Goal: Task Accomplishment & Management: Complete application form

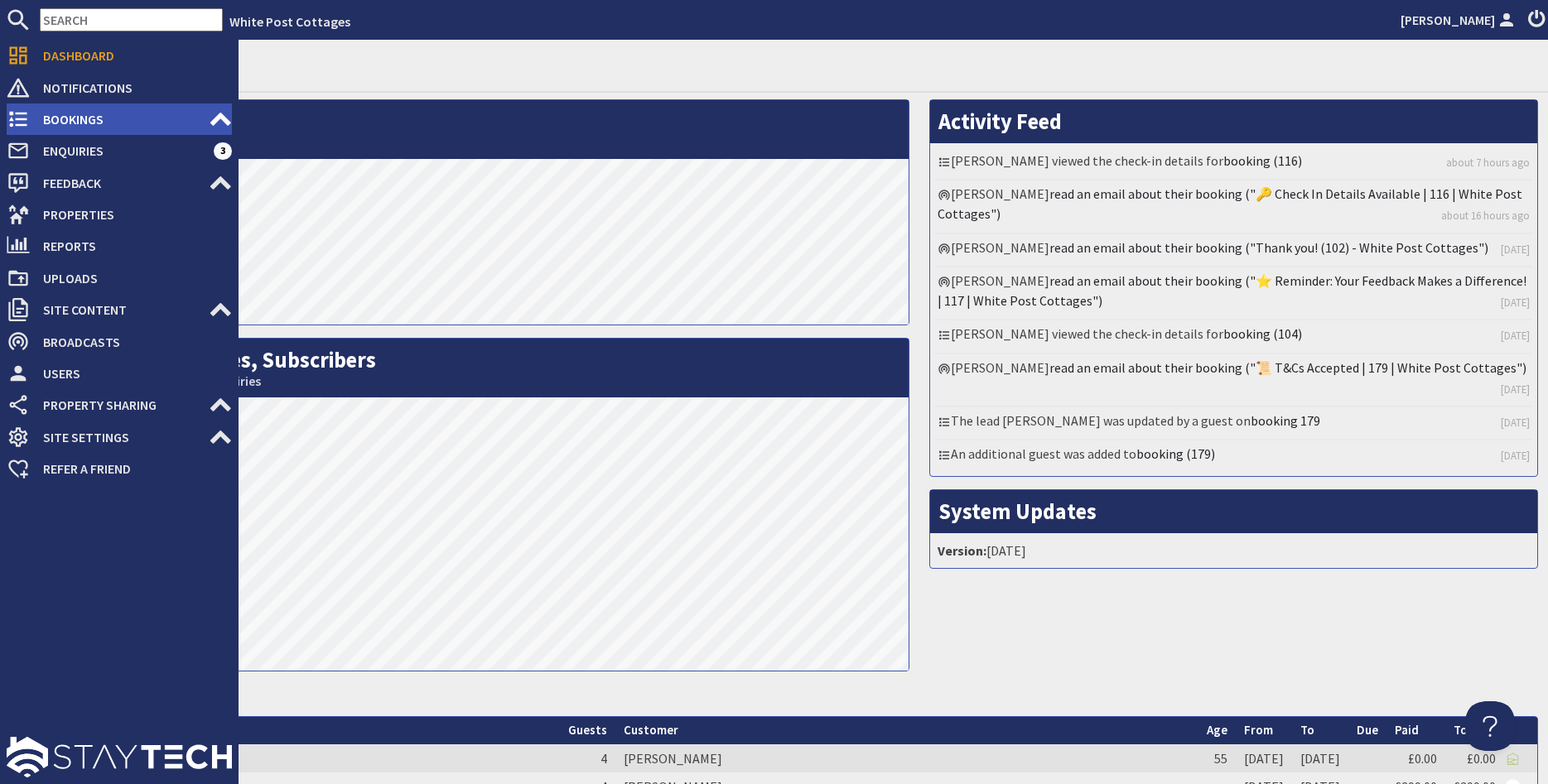
click at [38, 110] on span "Bookings" at bounding box center [119, 118] width 179 height 26
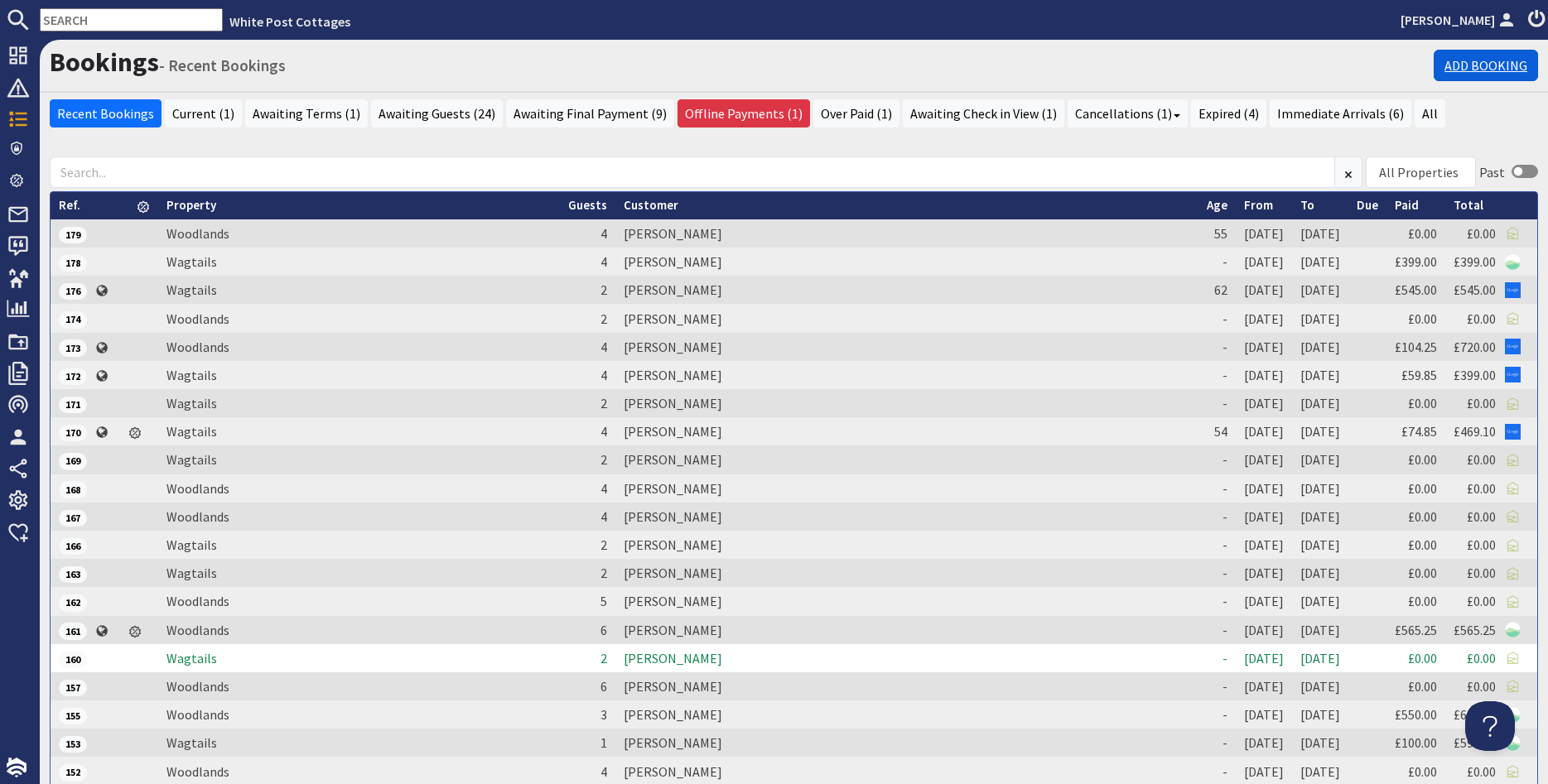
click at [1498, 66] on link "Add Booking" at bounding box center [1486, 65] width 104 height 32
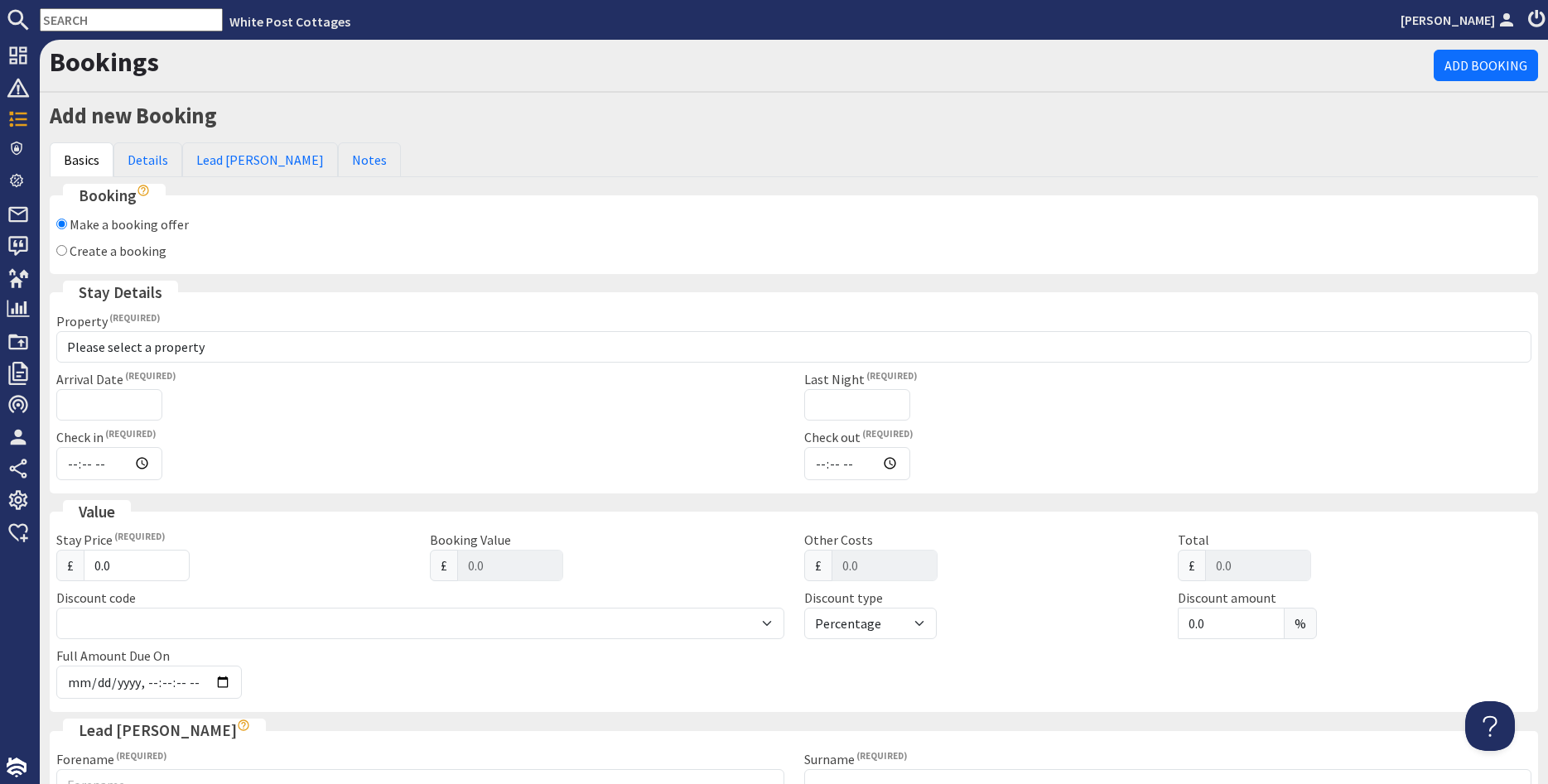
click at [59, 249] on input "Create a booking" at bounding box center [61, 251] width 11 height 11
radio input "true"
checkbox input "false"
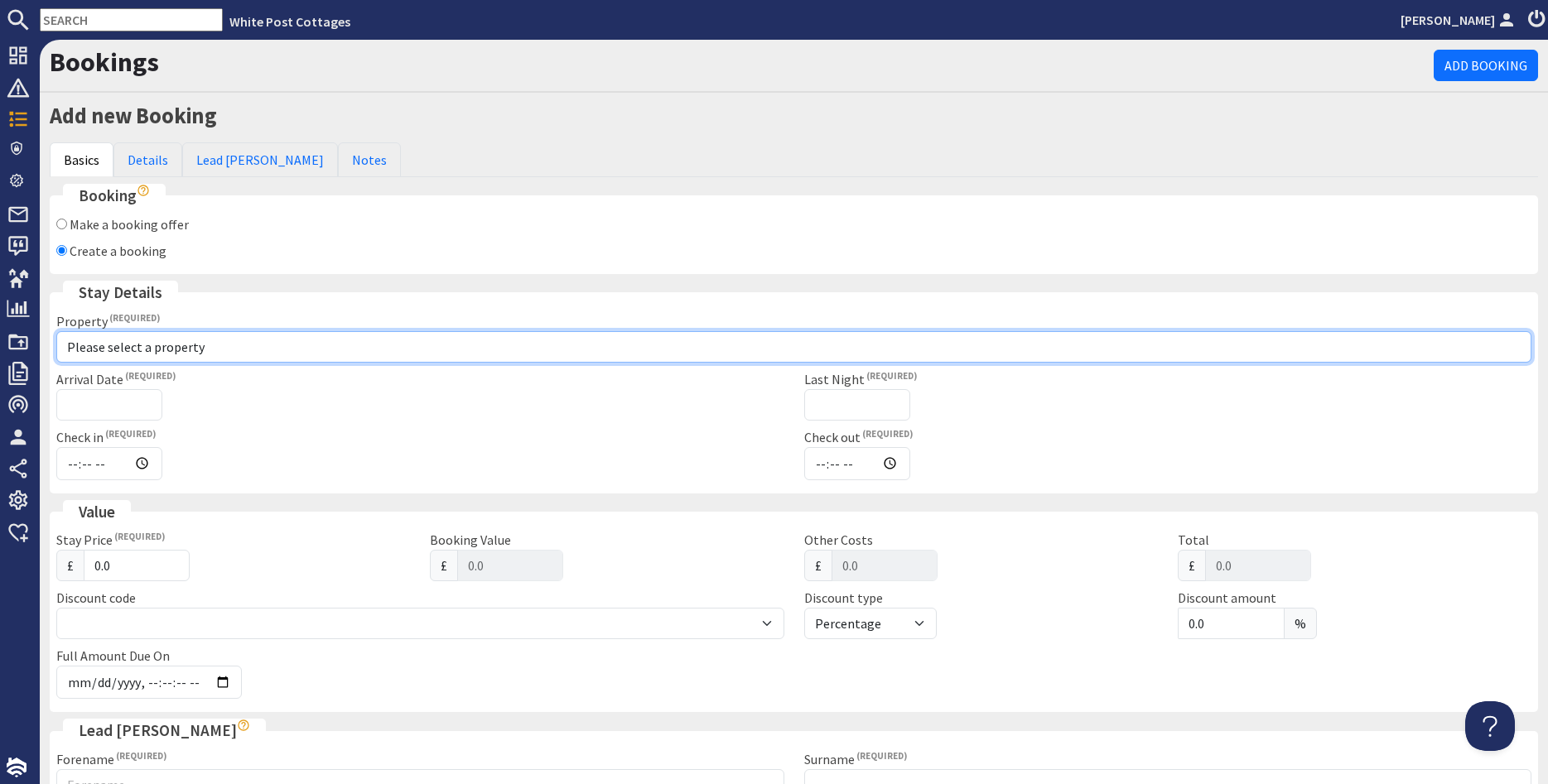
click at [56, 331] on select "Please select a property Wagtails Woodlands" at bounding box center [794, 347] width 1476 height 32
select select "1113"
click option "Woodlands" at bounding box center [0, 0] width 0 height 0
type input "15:30"
type input "10:00"
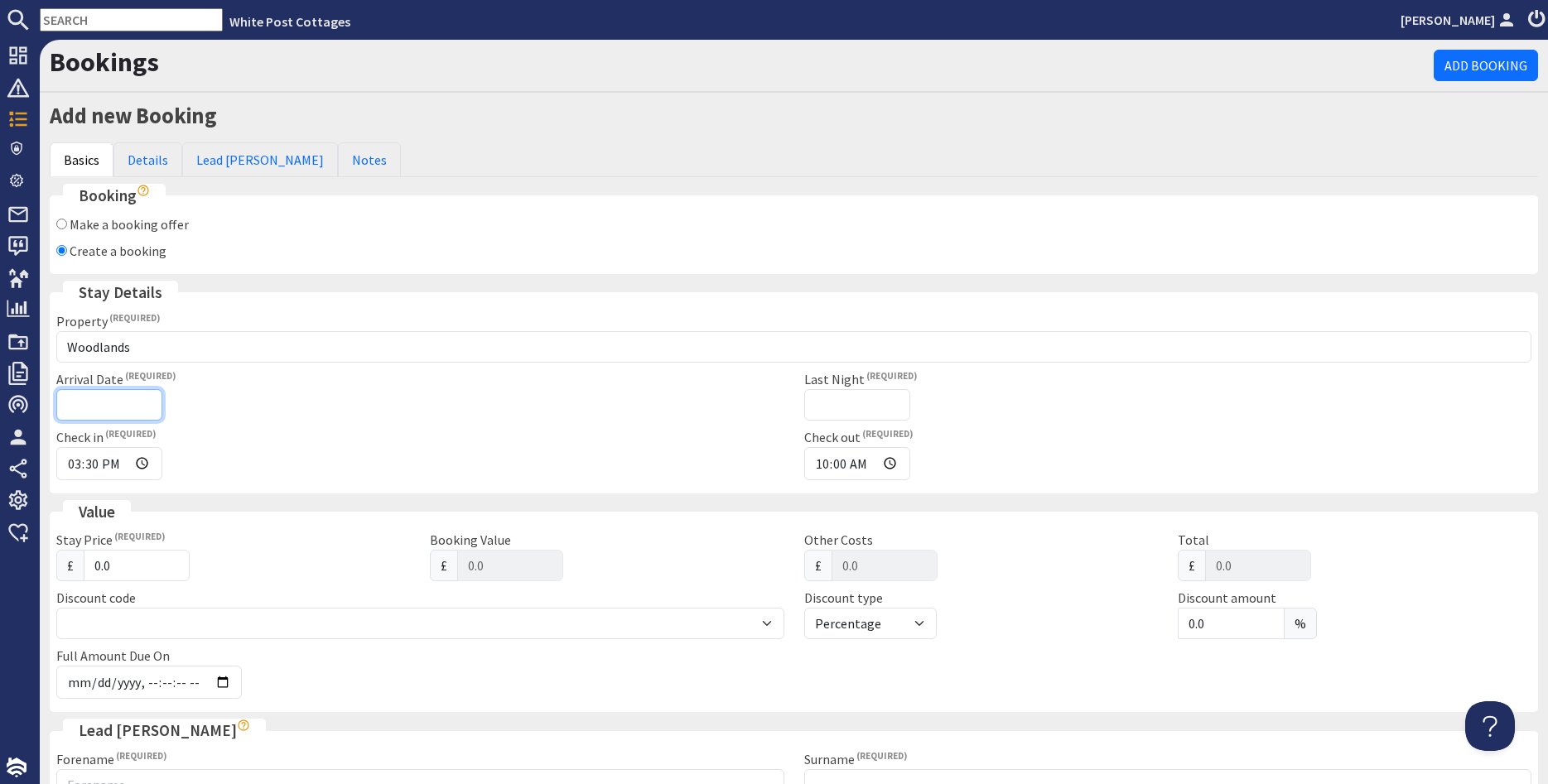
click at [106, 415] on input "Arrival Date" at bounding box center [109, 405] width 106 height 32
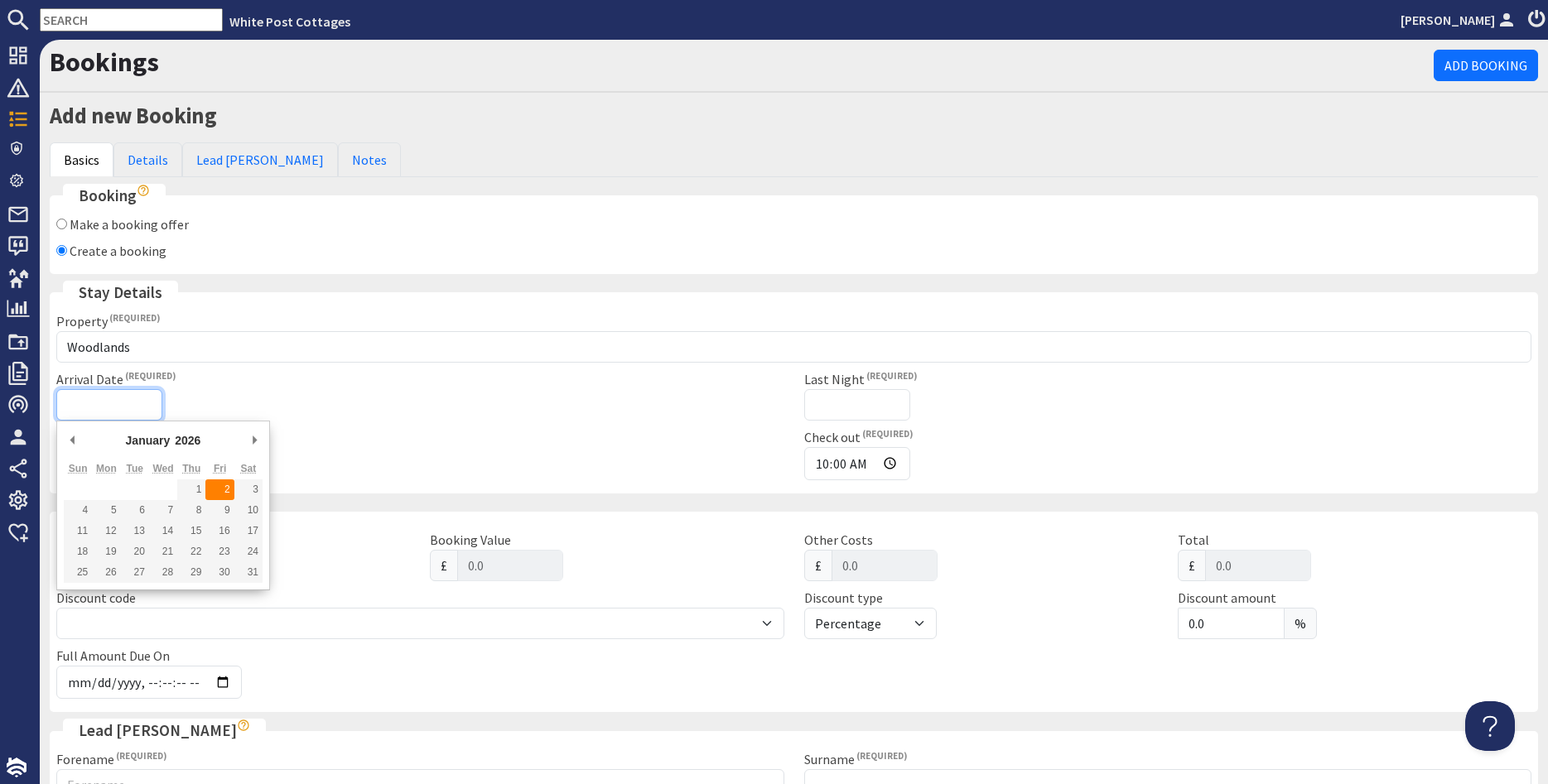
type input "[DATE]"
type input "2025-11-21T23:59:59"
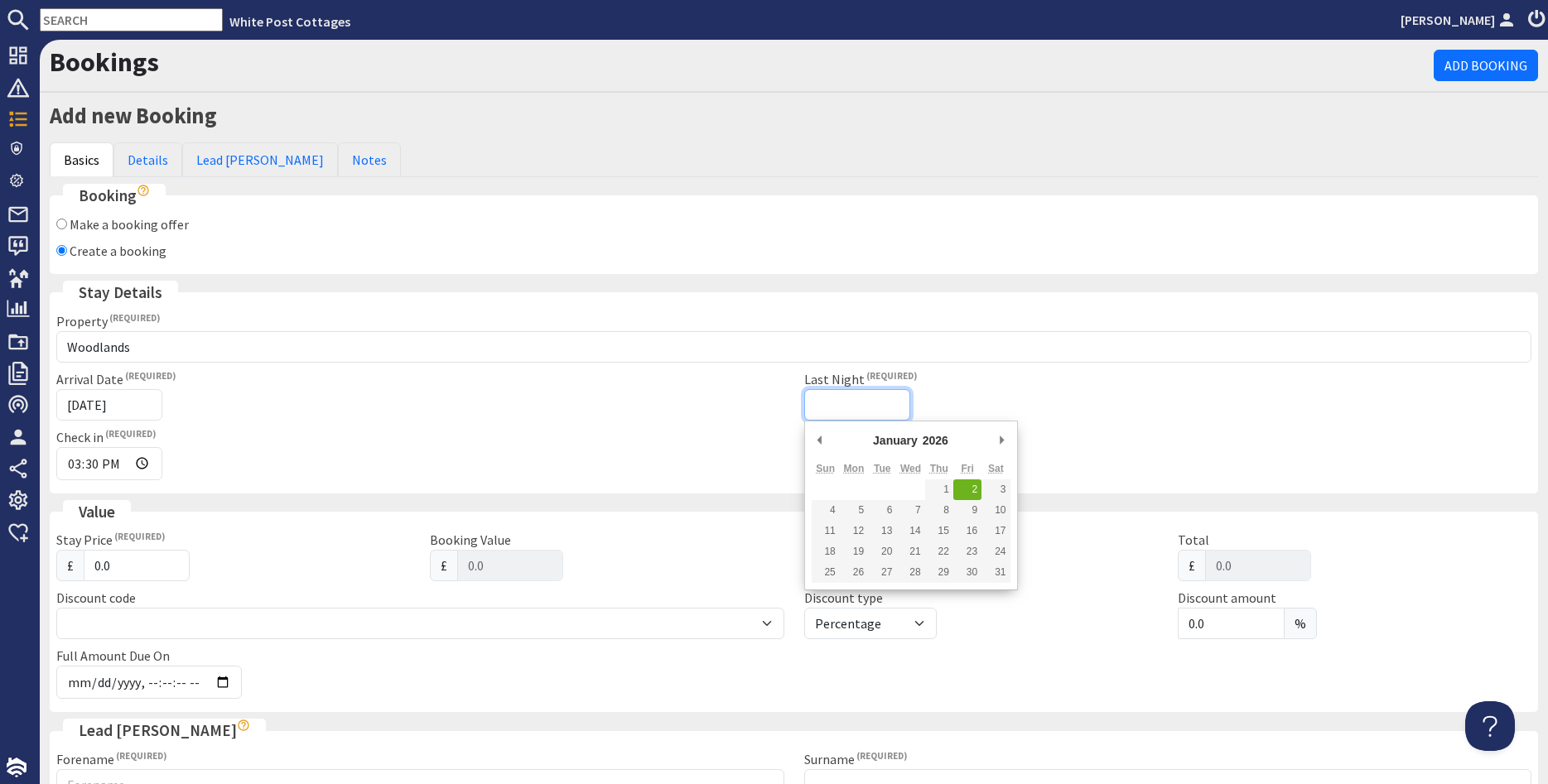
click at [822, 404] on input "Last Night" at bounding box center [857, 405] width 106 height 32
type input "[DATE]"
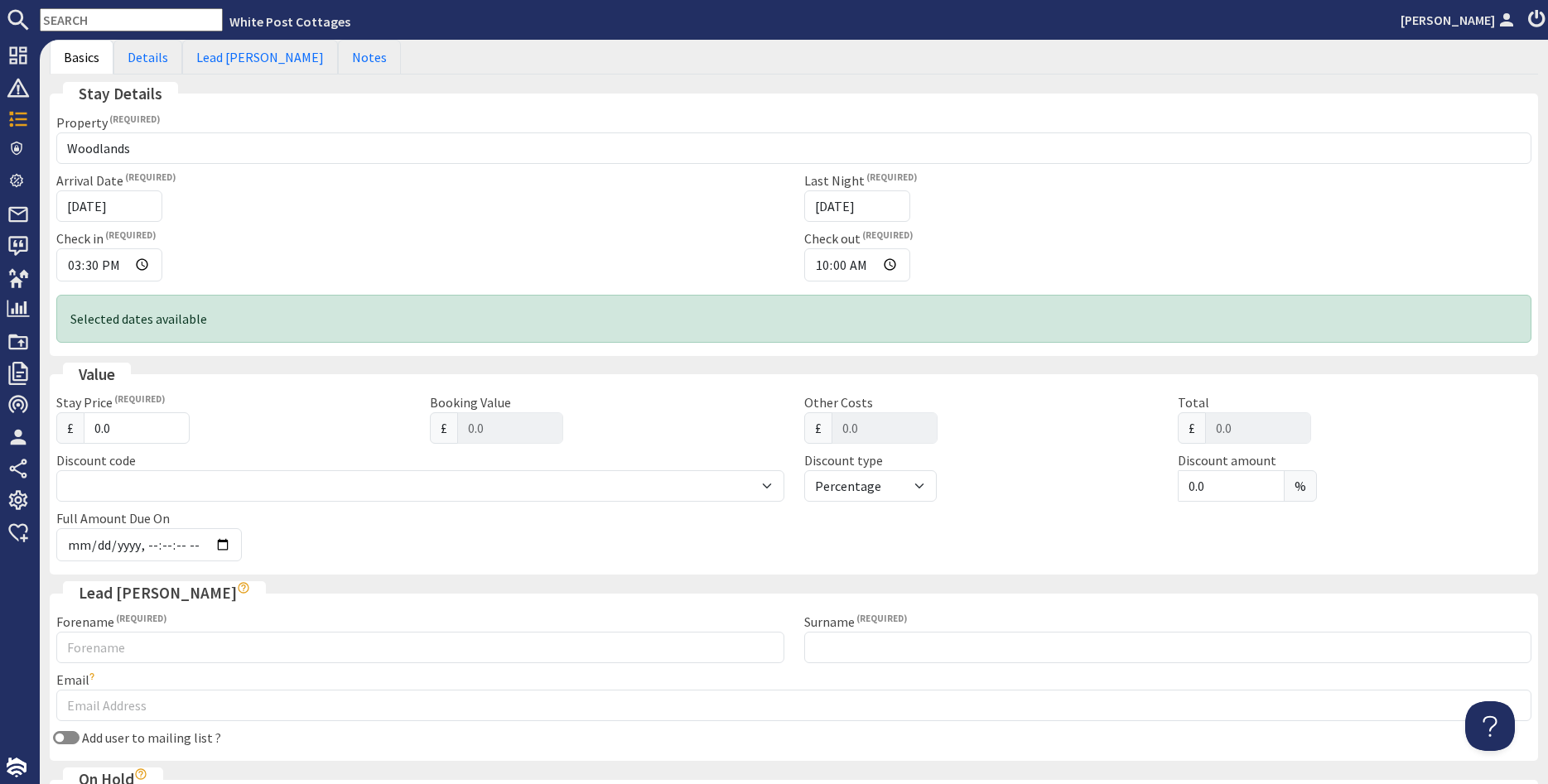
scroll to position [298, 0]
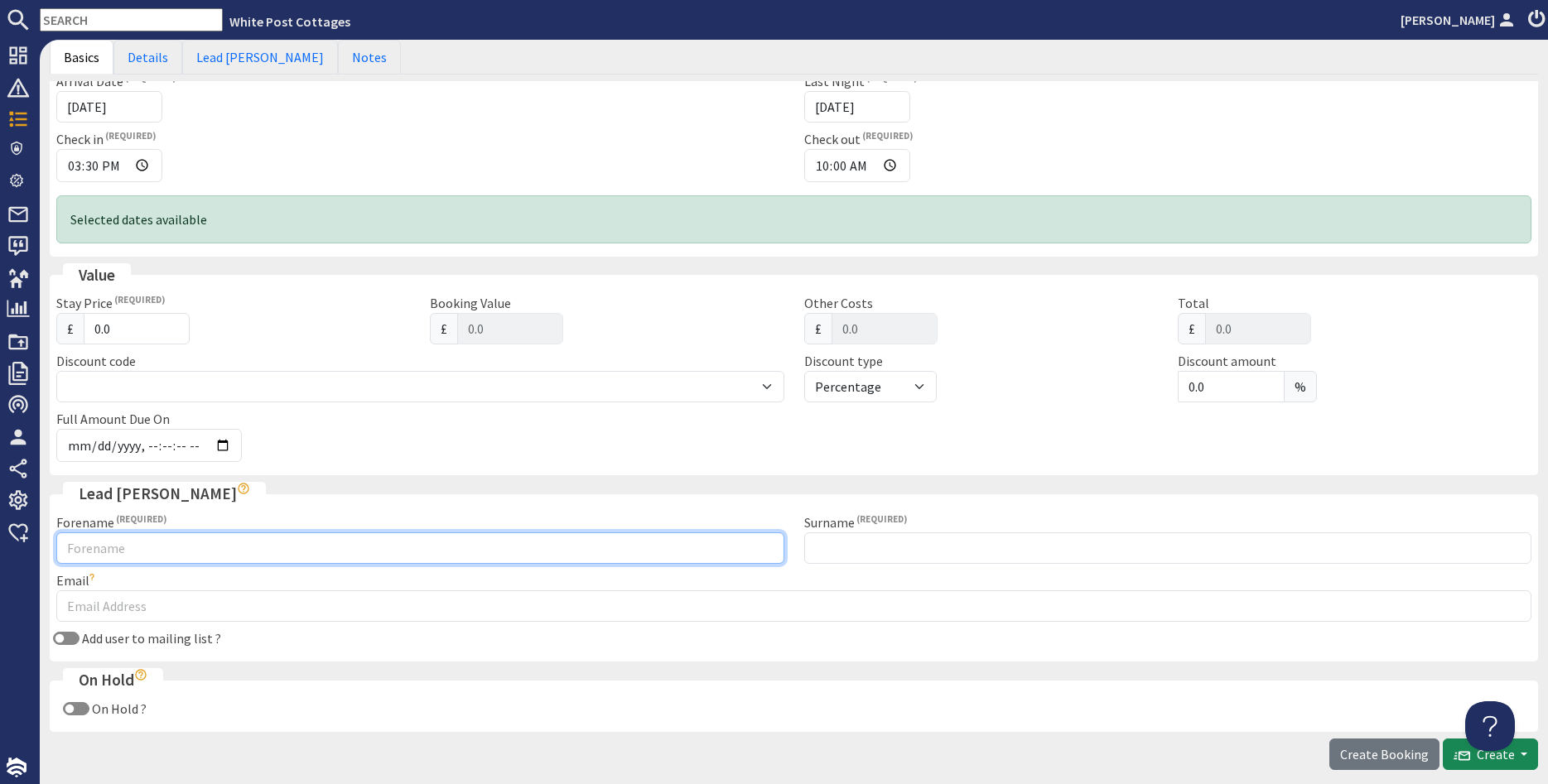
click at [87, 544] on input "Forename" at bounding box center [420, 548] width 728 height 32
paste input "Sian Meyrick"
drag, startPoint x: 142, startPoint y: 545, endPoint x: 96, endPoint y: 550, distance: 46.3
click at [96, 550] on input "Sian Meyrick" at bounding box center [420, 548] width 728 height 32
type input "Sian"
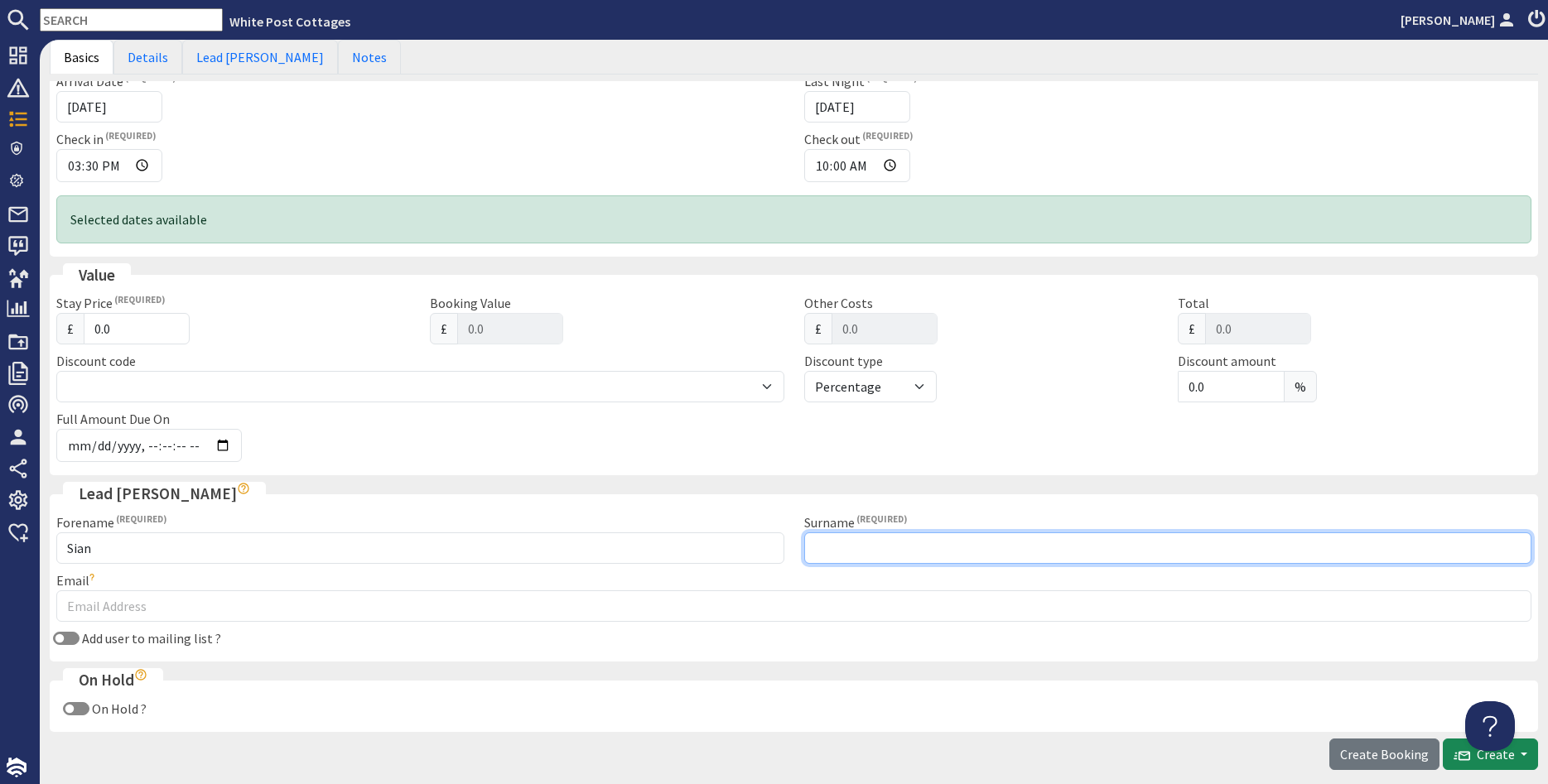
click at [986, 551] on input "Surname" at bounding box center [1168, 548] width 728 height 32
paste input "Meyrick"
type input "Meyrick"
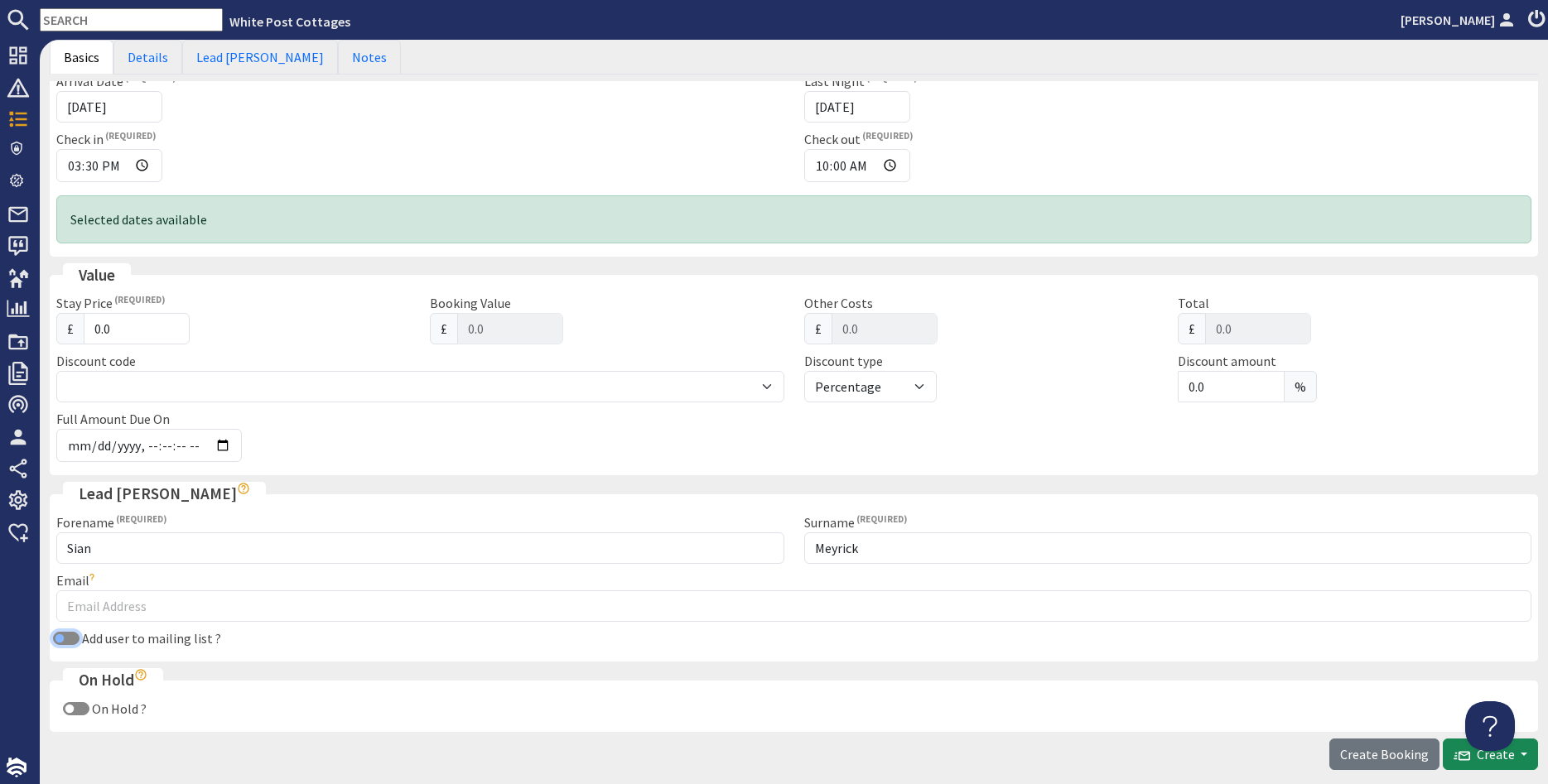
click at [70, 637] on input "Add user to mailing list ?" at bounding box center [66, 638] width 26 height 14
checkbox input "true"
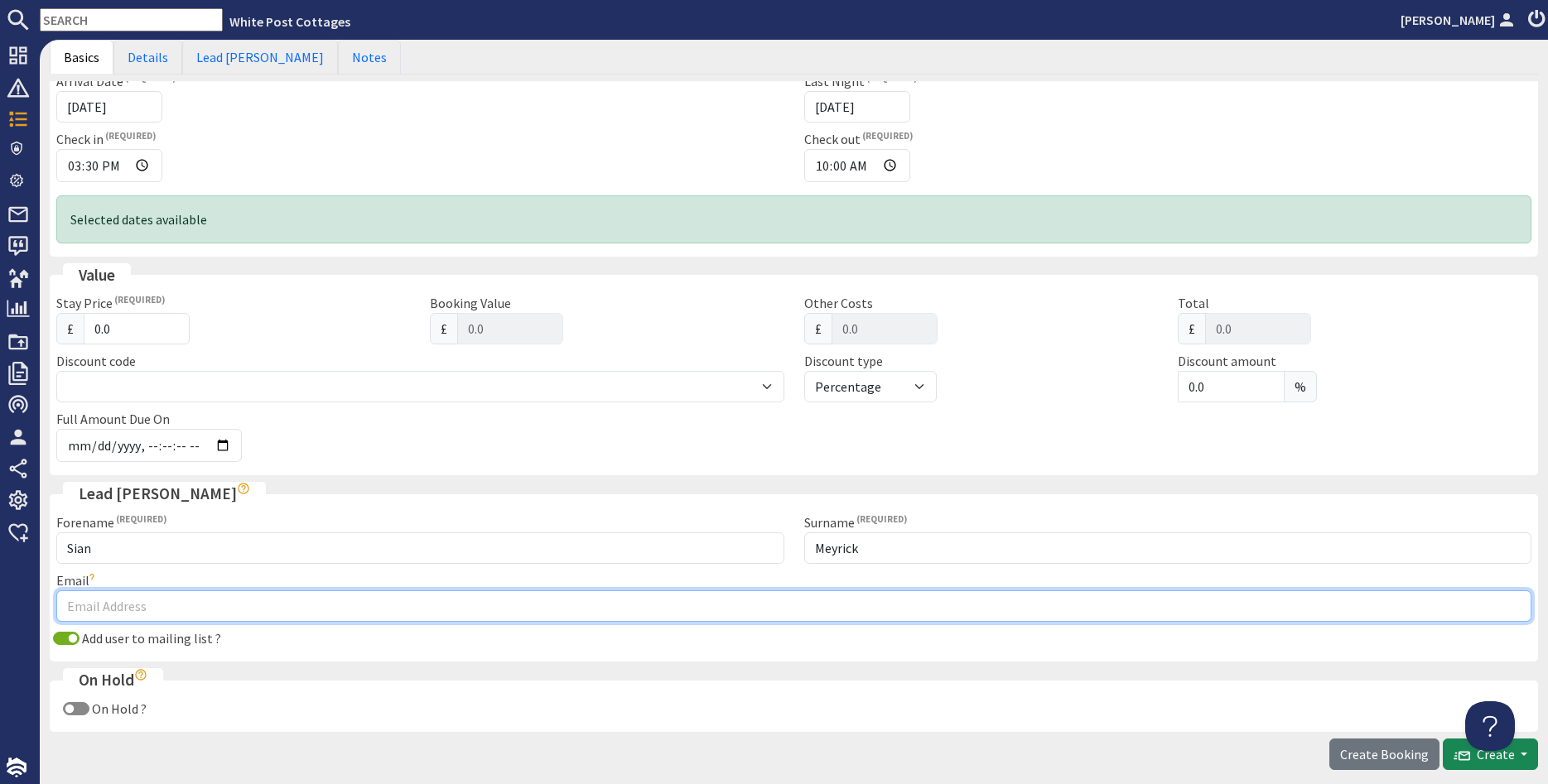
click at [98, 610] on input "Email" at bounding box center [794, 606] width 1476 height 32
paste input "Sian-no1@hotmail.com"
type input "Sian-no1@hotmail.com"
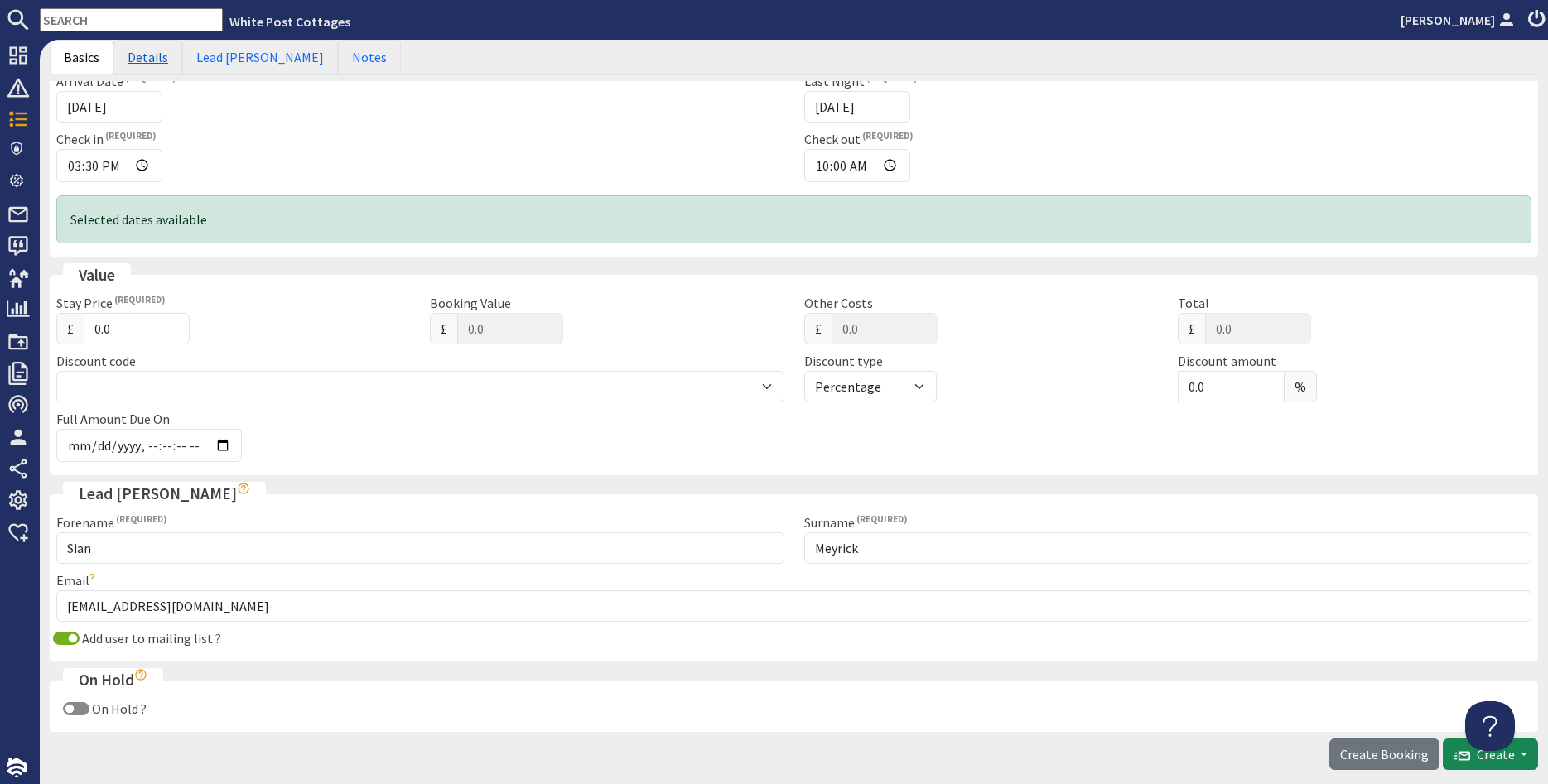
click at [150, 61] on link "Details" at bounding box center [147, 57] width 69 height 35
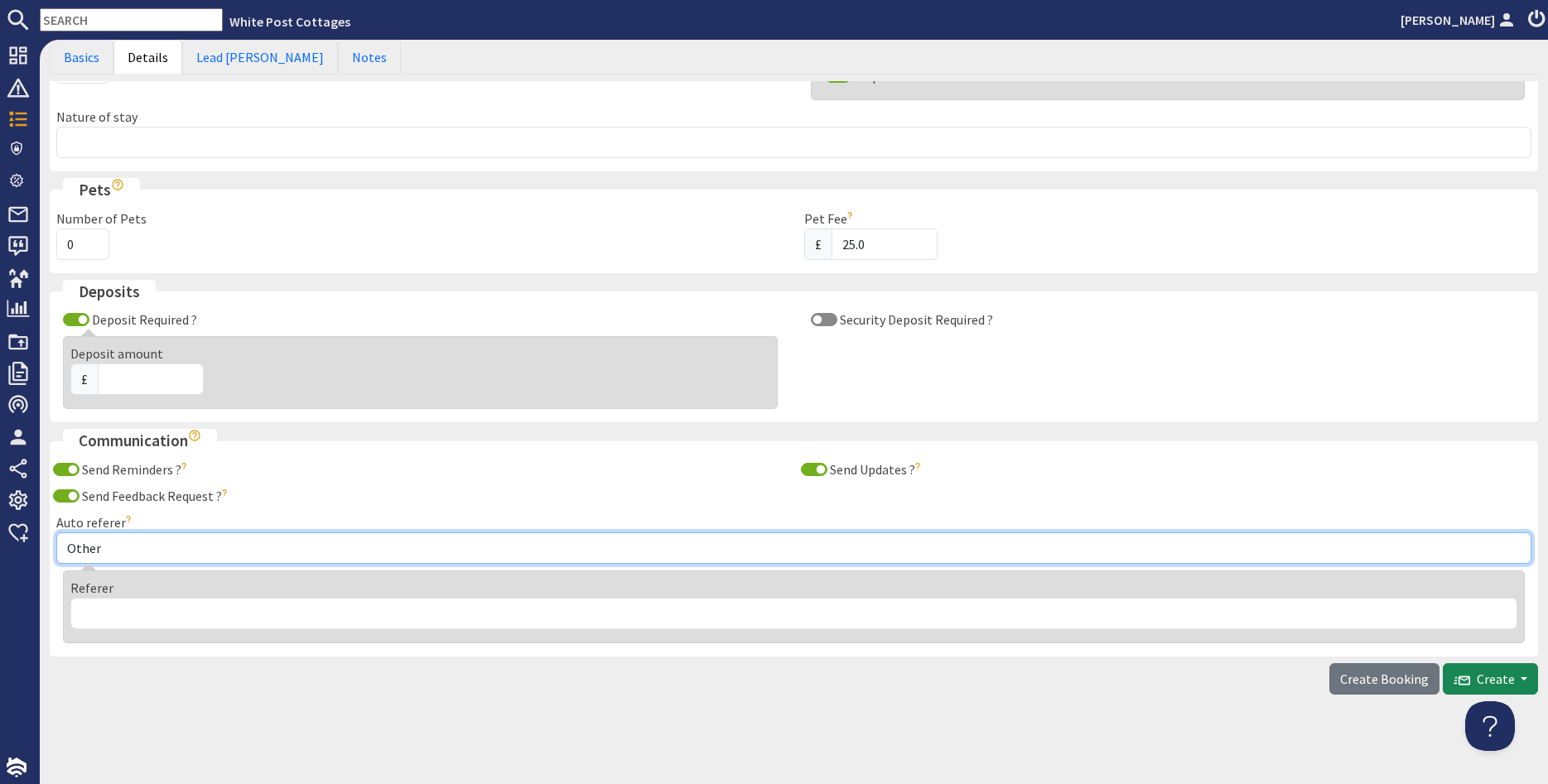
click at [56, 533] on select "Other Aber Cottage and Retreat Abritel Airbnb Althea House A Moment Of Silence …" at bounding box center [794, 548] width 1476 height 32
select select "389"
click option "Cottages.com" at bounding box center [0, 0] width 0 height 0
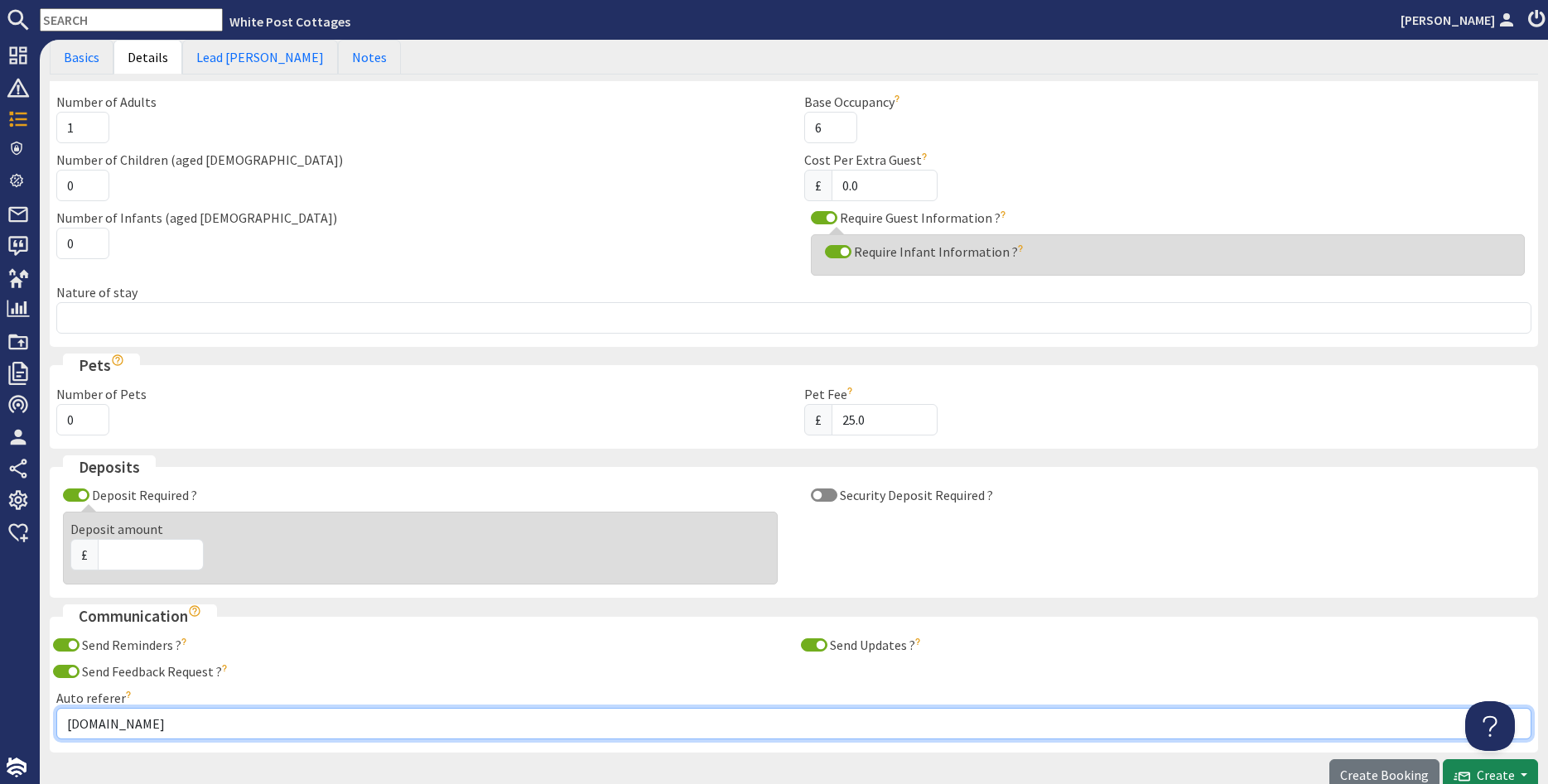
scroll to position [121, 0]
type input "1"
click at [90, 182] on input "1" at bounding box center [83, 187] width 53 height 32
type input "2"
click at [91, 127] on input "2" at bounding box center [83, 129] width 53 height 32
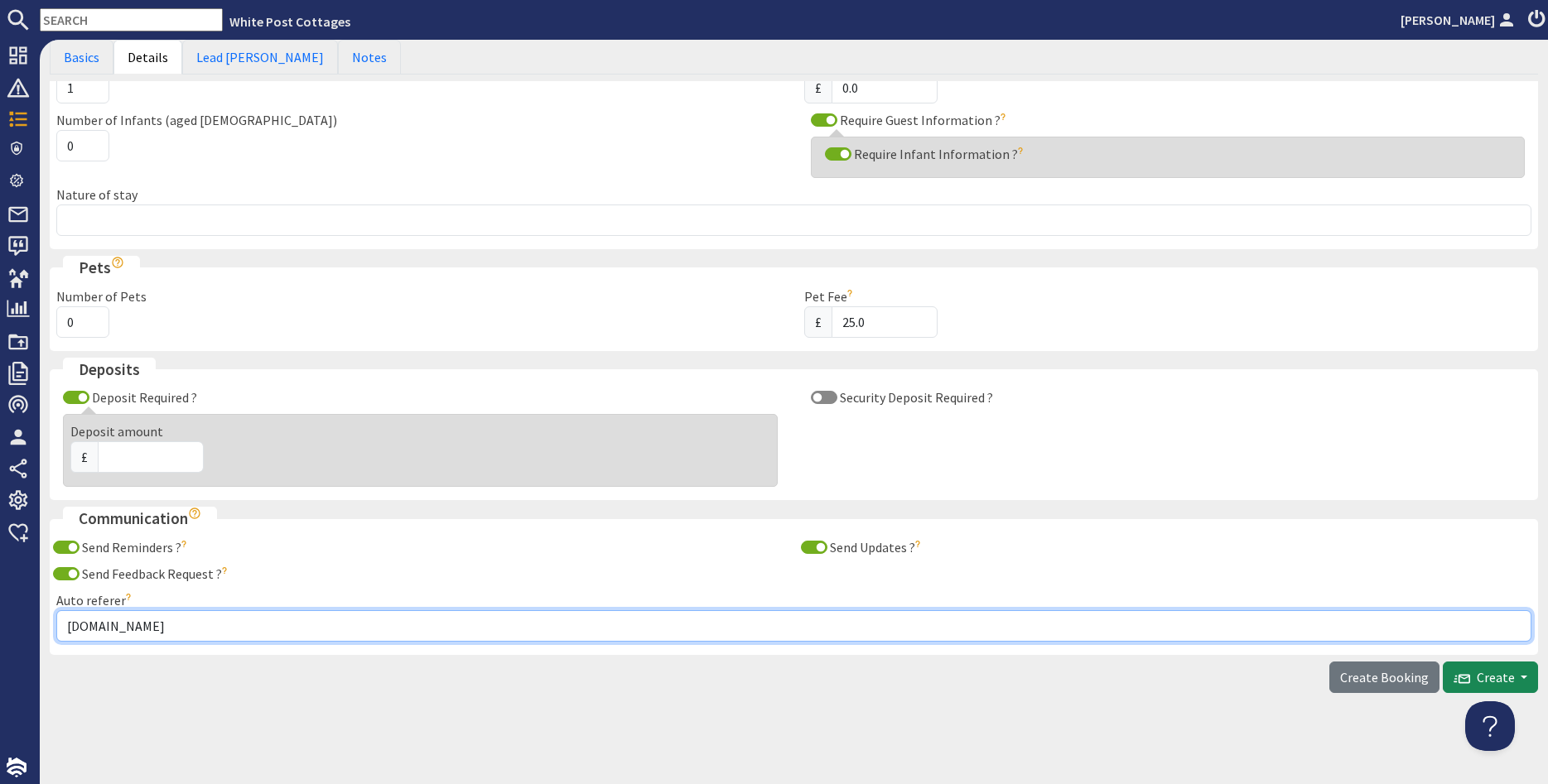
scroll to position [0, 0]
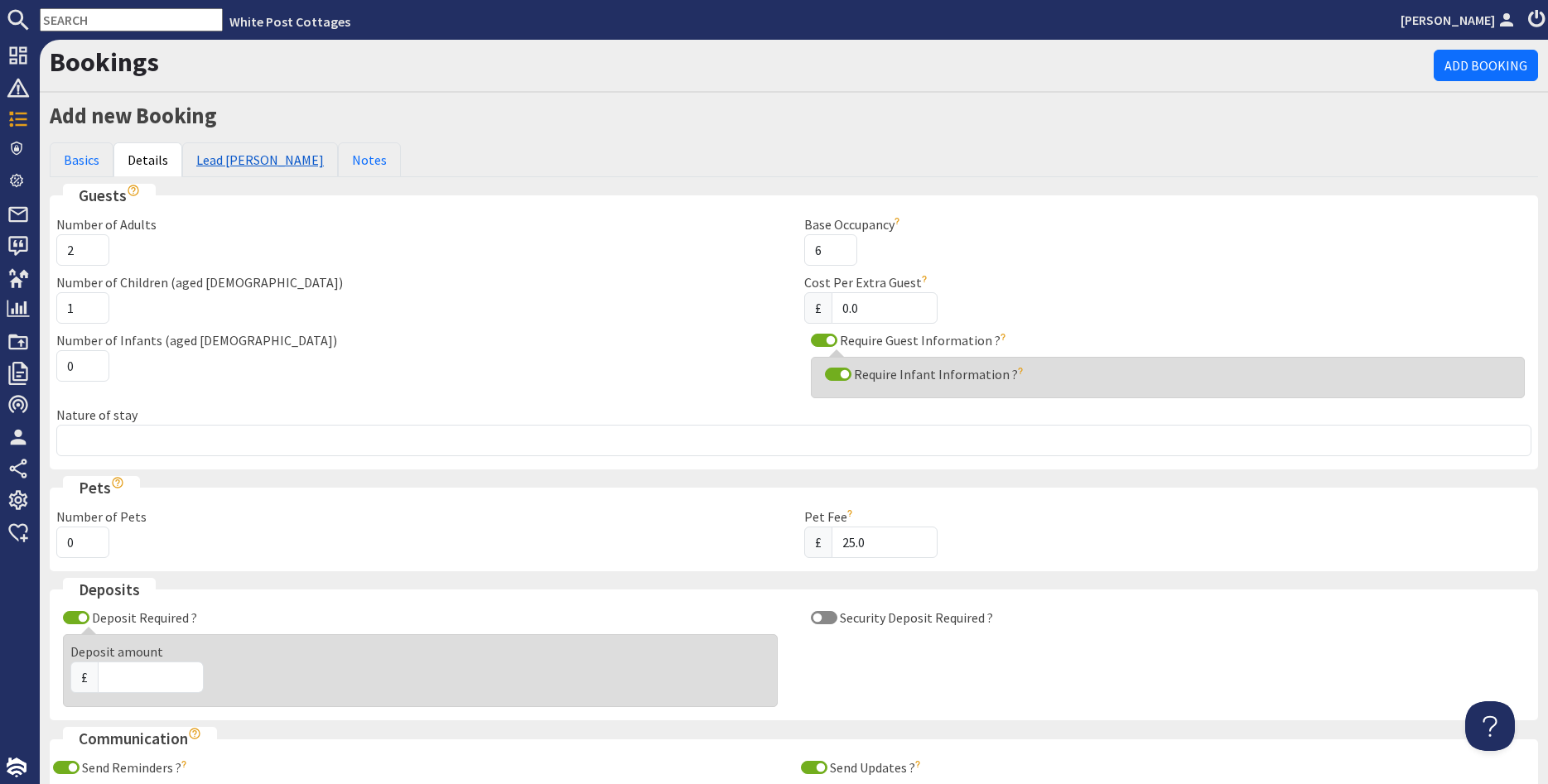
click at [218, 164] on link "Lead Booker" at bounding box center [260, 159] width 156 height 35
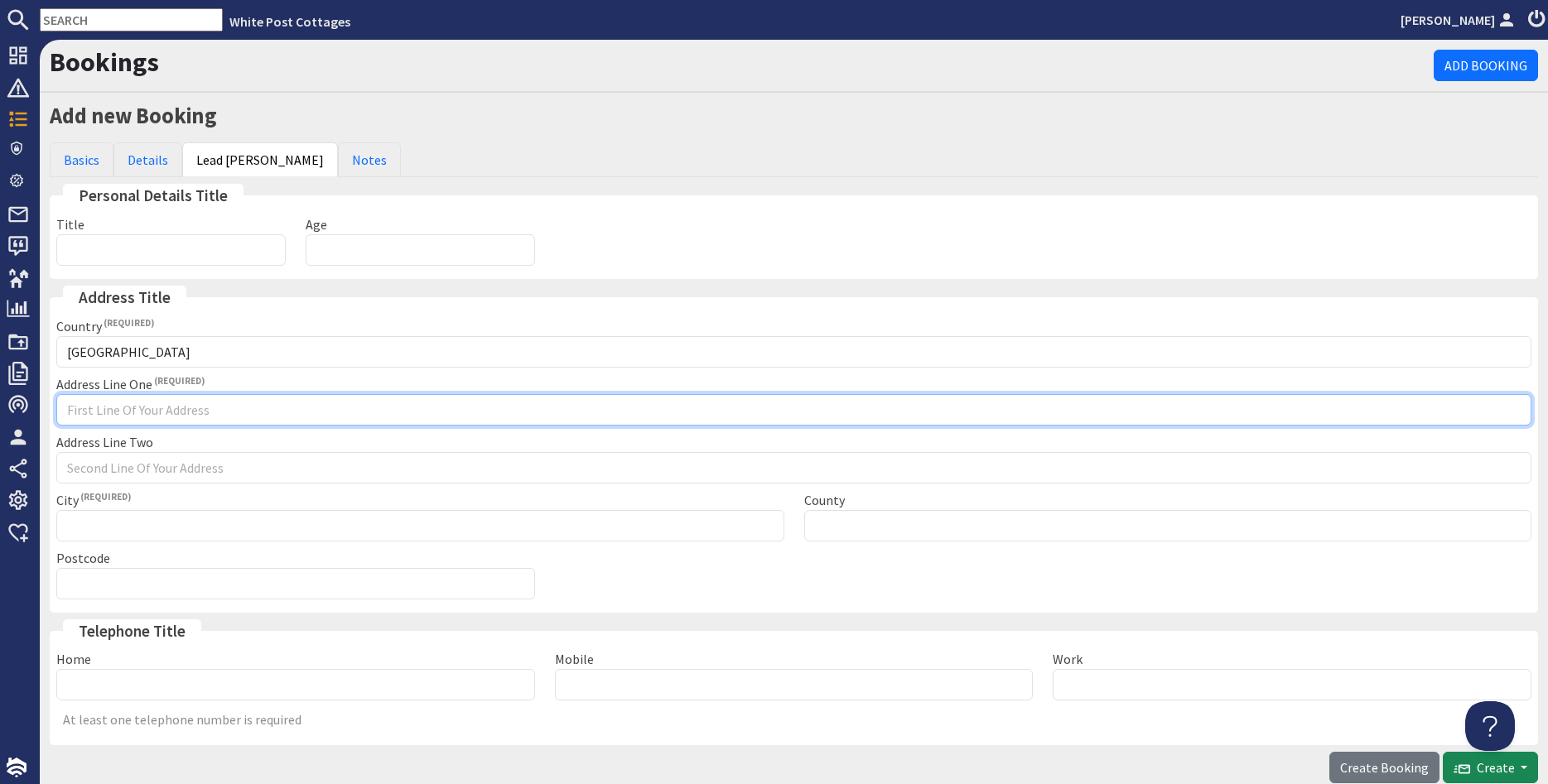
click at [138, 416] on input "Address Line One" at bounding box center [794, 410] width 1476 height 32
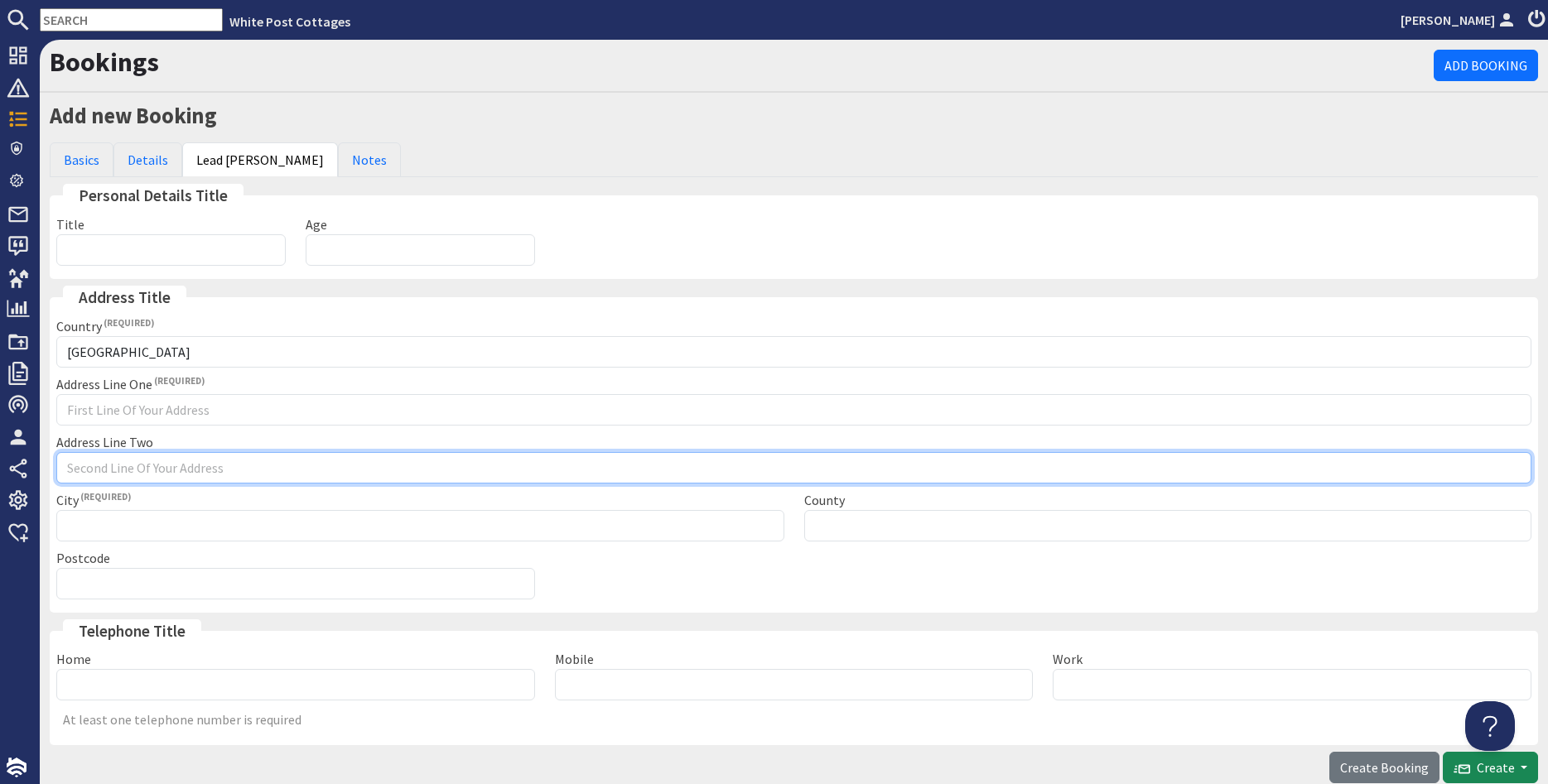
click at [211, 472] on input "Address Line Two" at bounding box center [794, 468] width 1476 height 32
paste input "ABERDARE"
type input "ABERDARE"
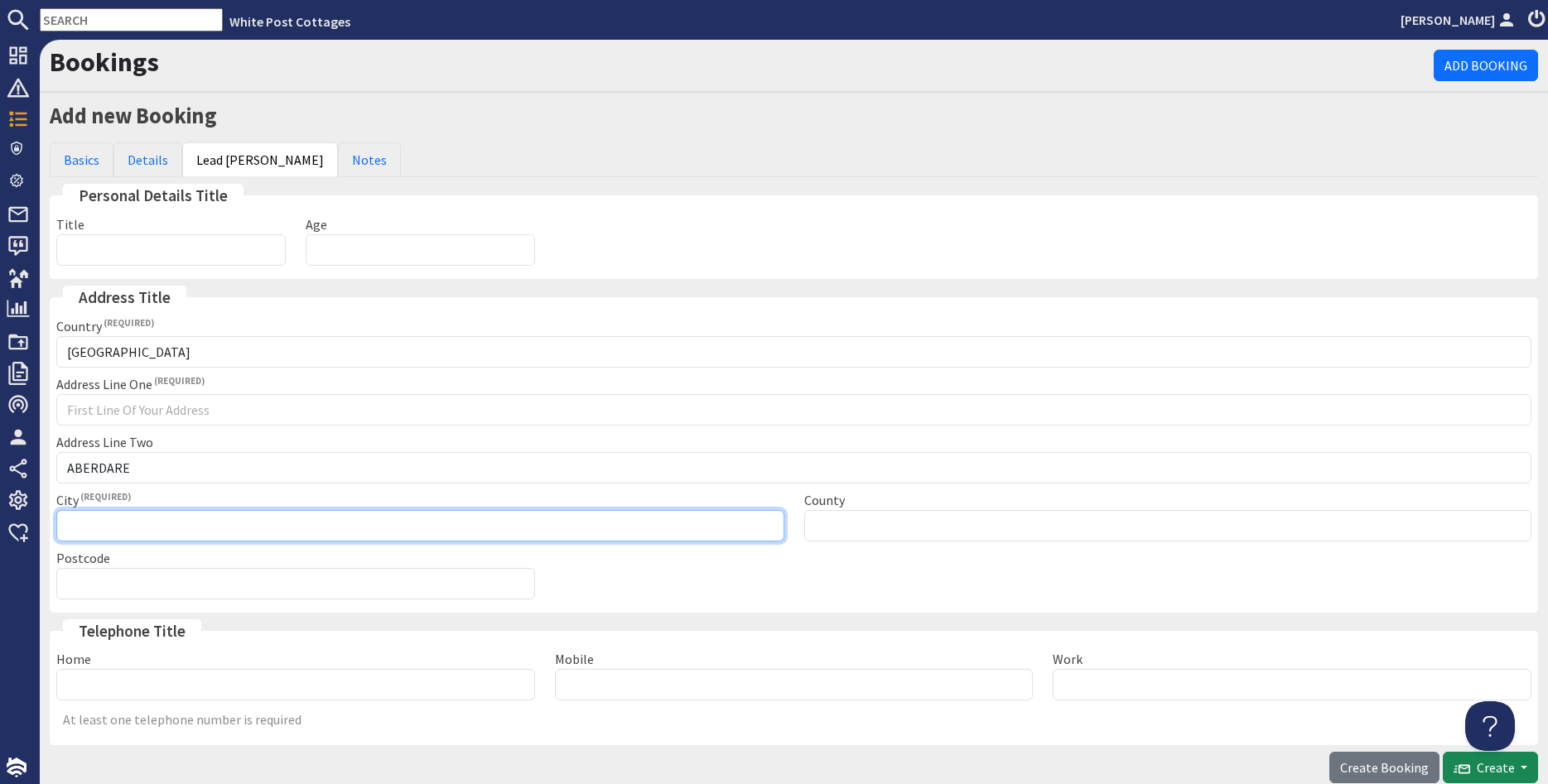
paste input "ABERDARE"
type input "ABERDARE"
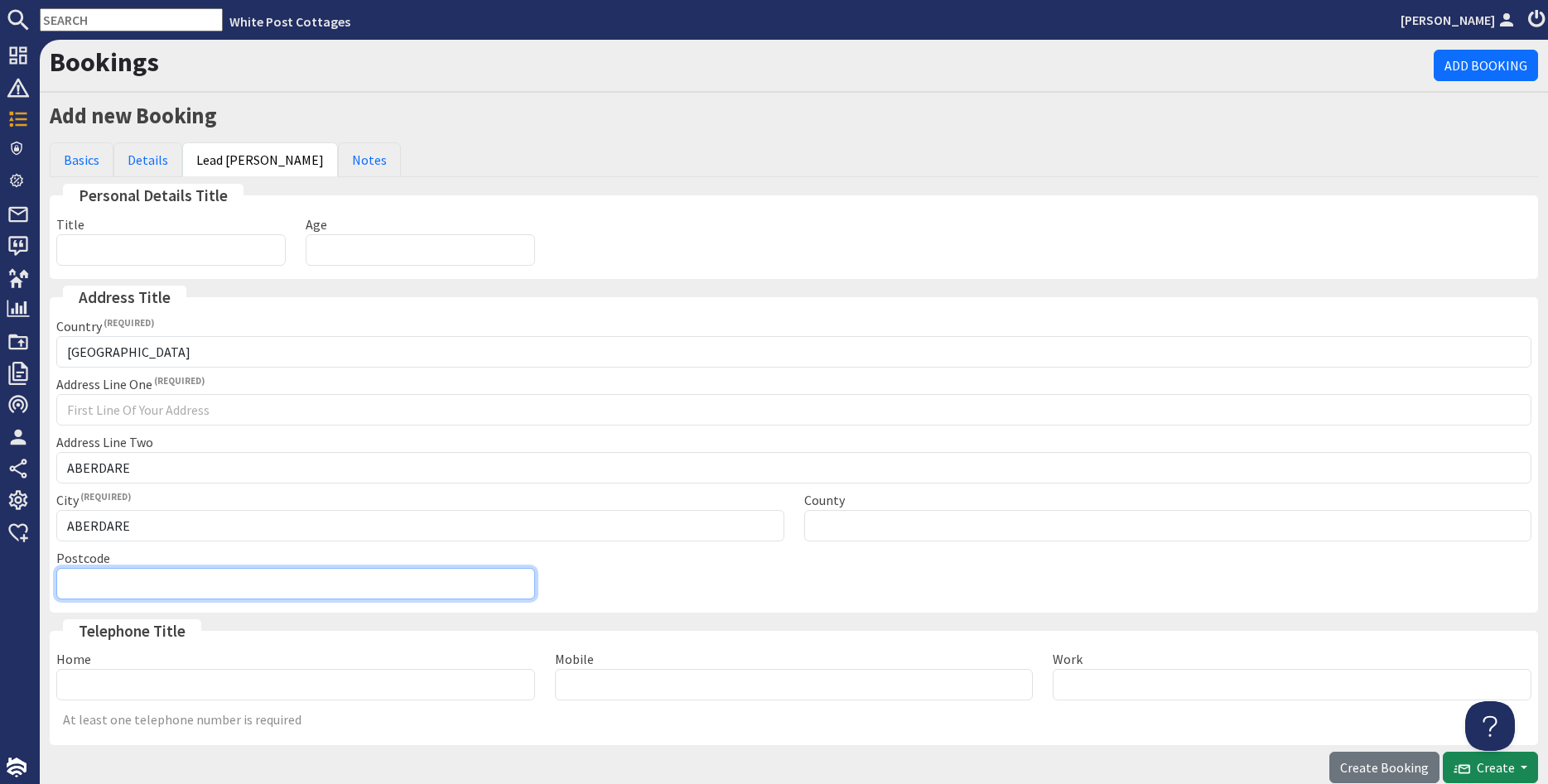
paste input "CF44 8PE"
type input "CF44 8PE"
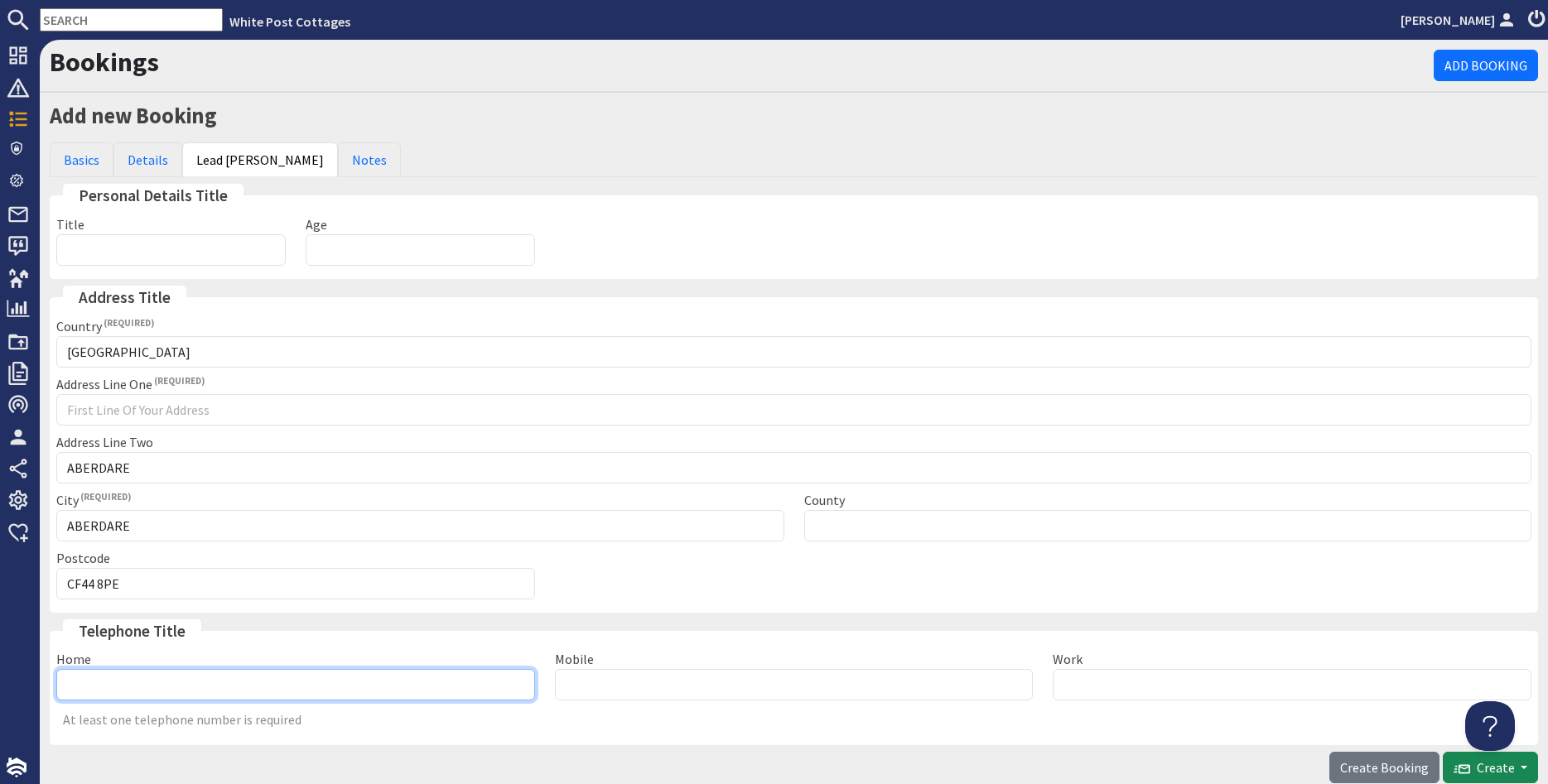
paste input "447908229039"
type input "00447908229039"
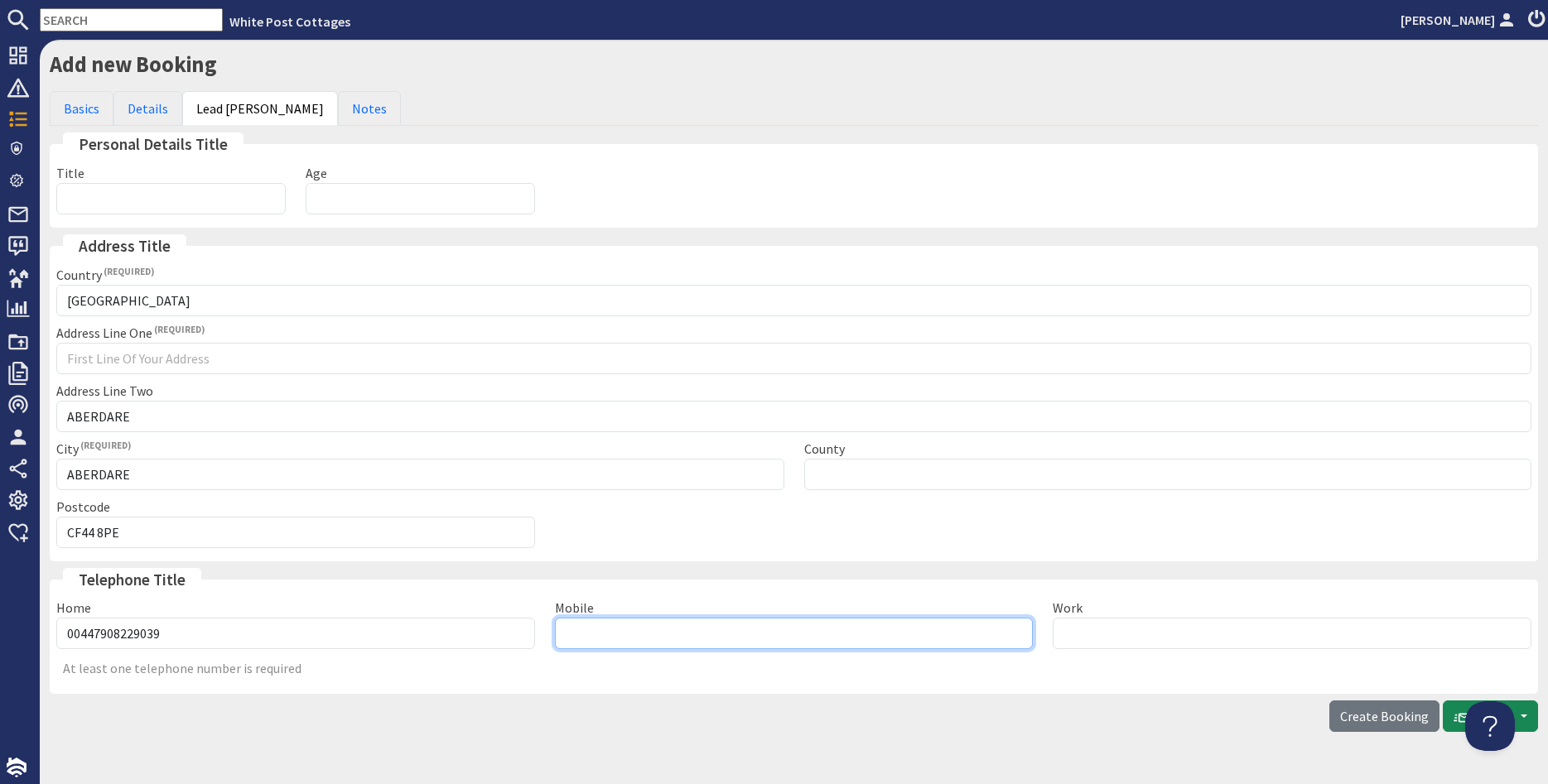
scroll to position [90, 0]
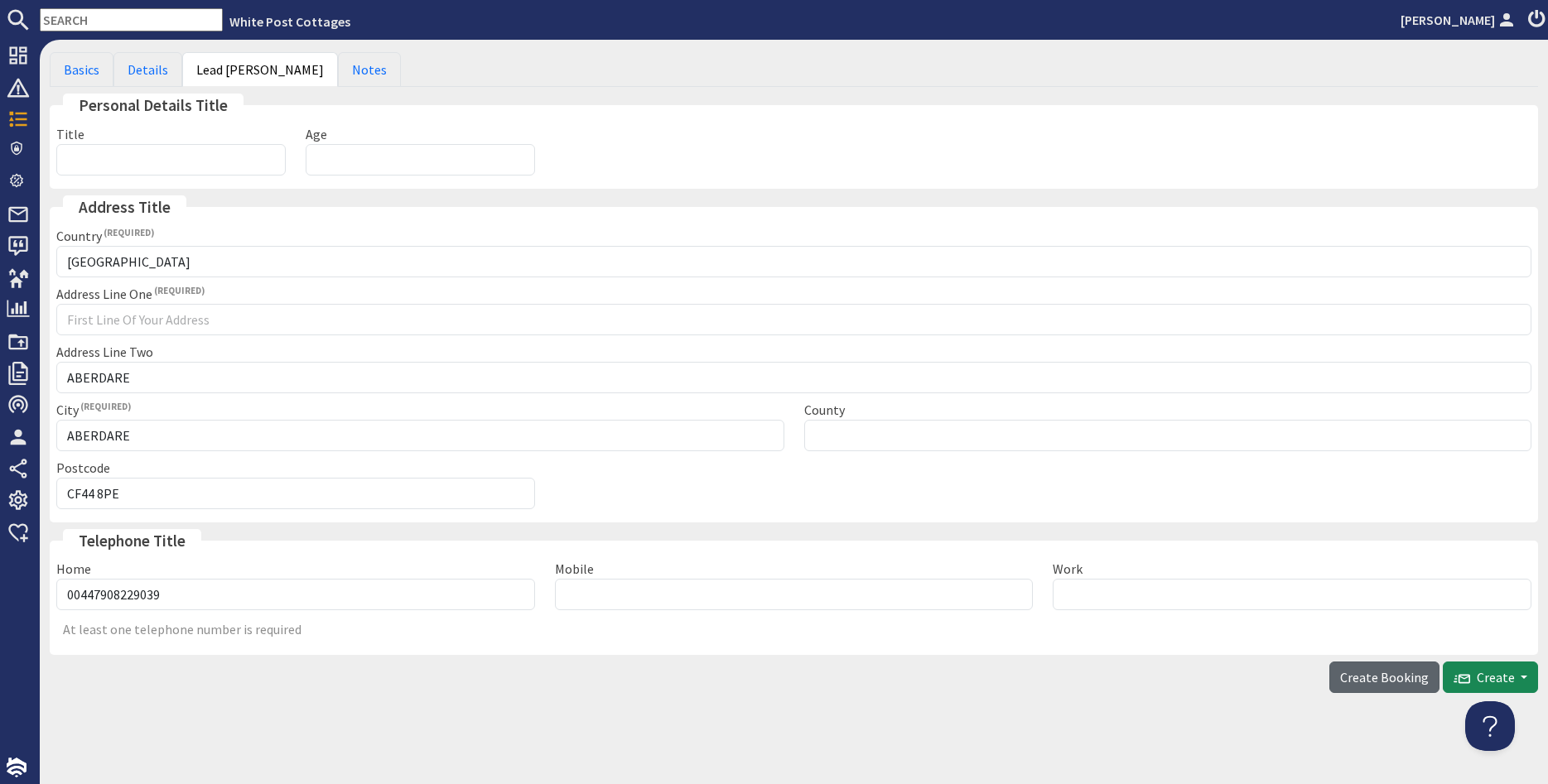
click at [1395, 671] on span "Create Booking" at bounding box center [1384, 677] width 89 height 16
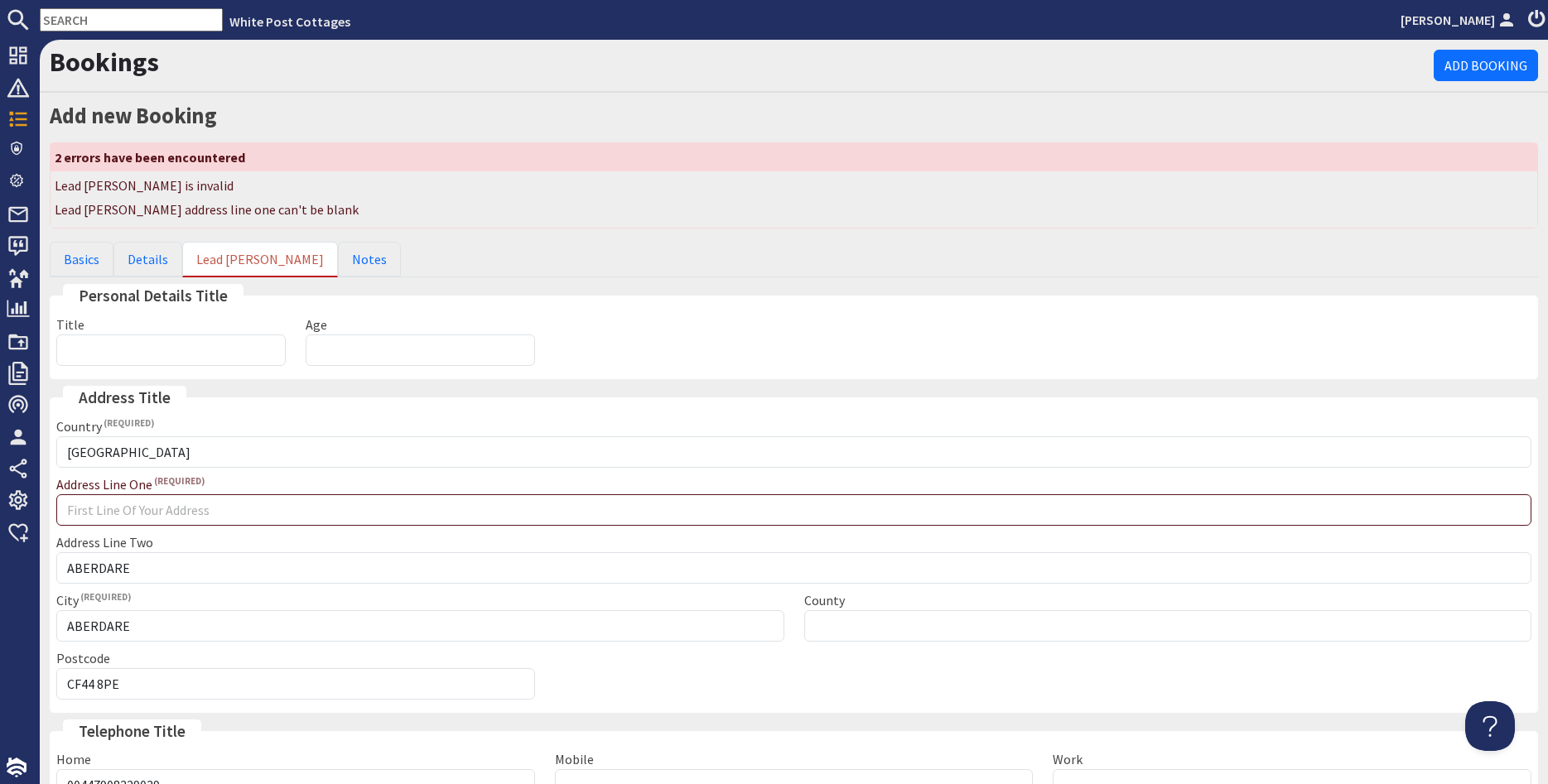
scroll to position [0, 0]
click at [109, 512] on input "Address Line One" at bounding box center [794, 510] width 1476 height 32
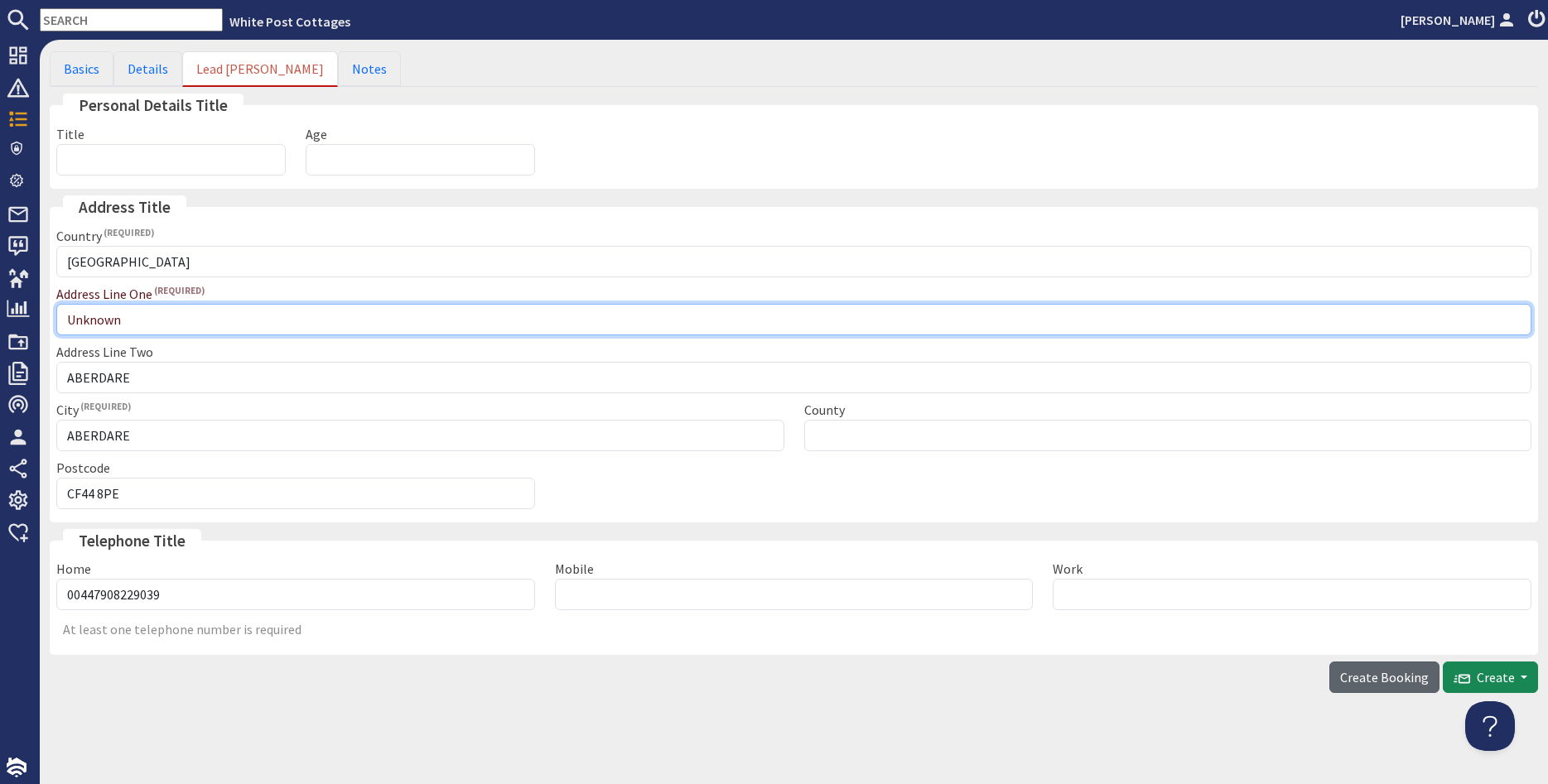
type input "Unknown"
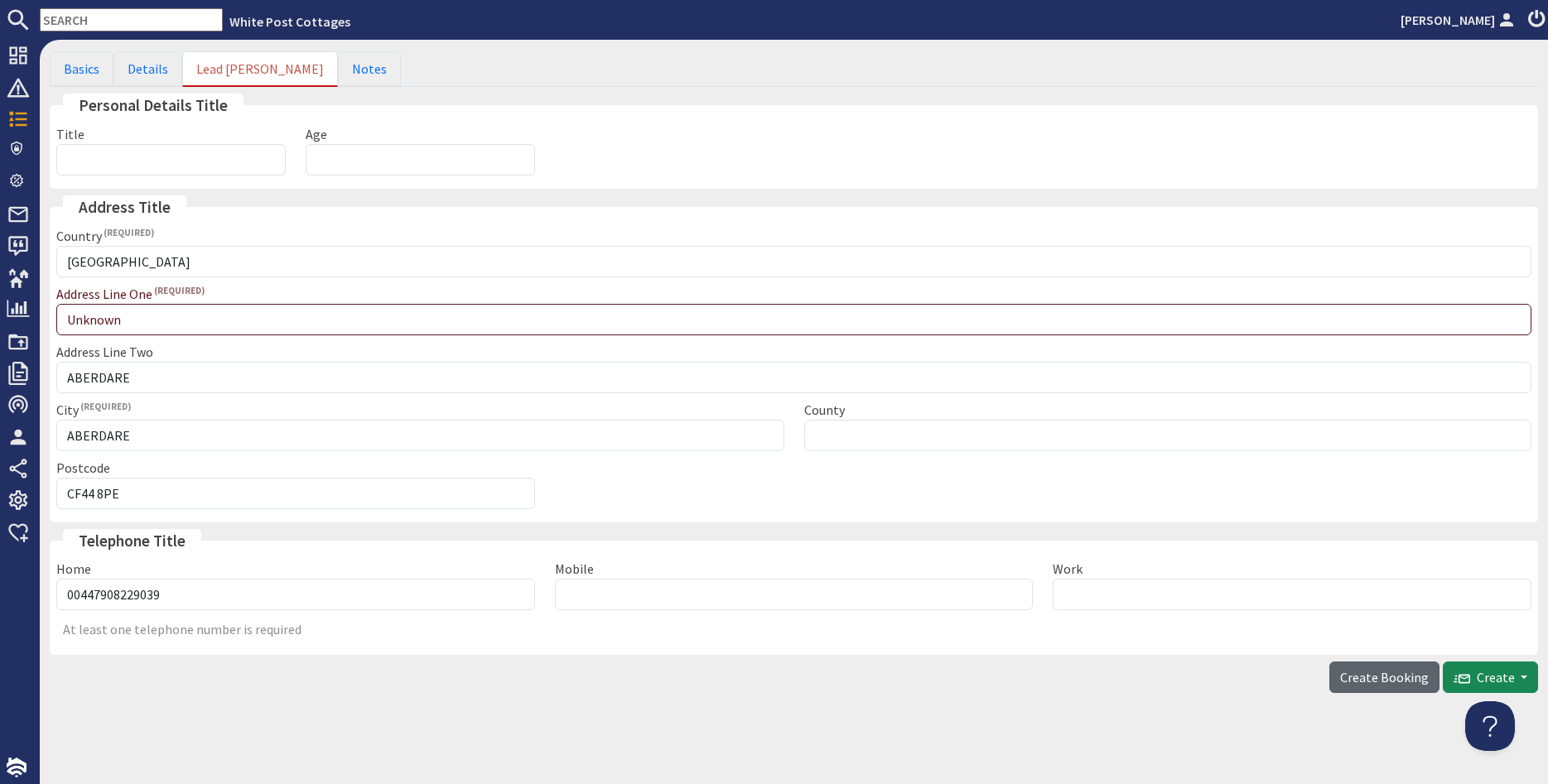
click at [1379, 683] on span "Create Booking" at bounding box center [1384, 677] width 89 height 16
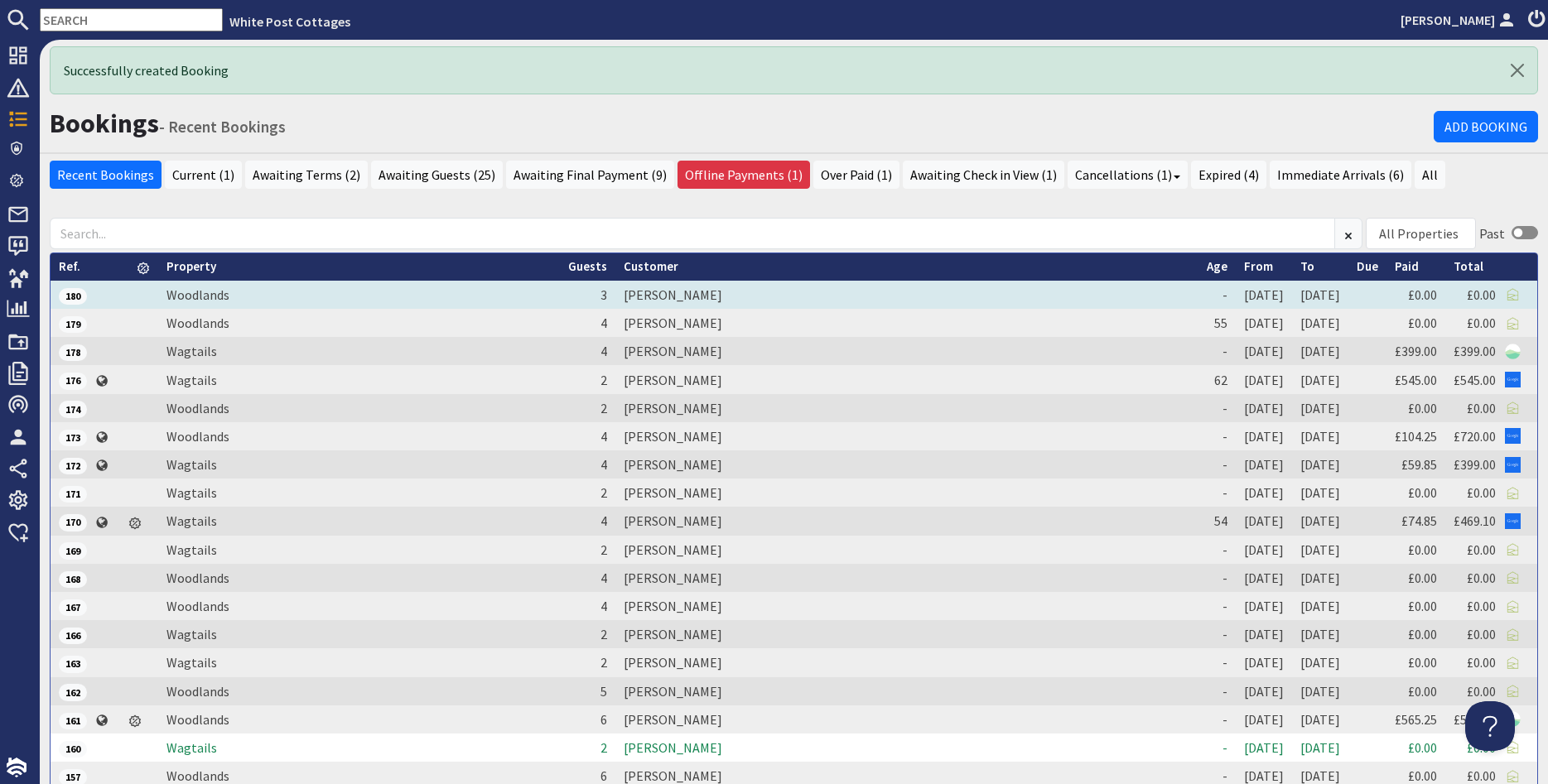
click at [615, 300] on td "[PERSON_NAME]" at bounding box center [907, 294] width 583 height 28
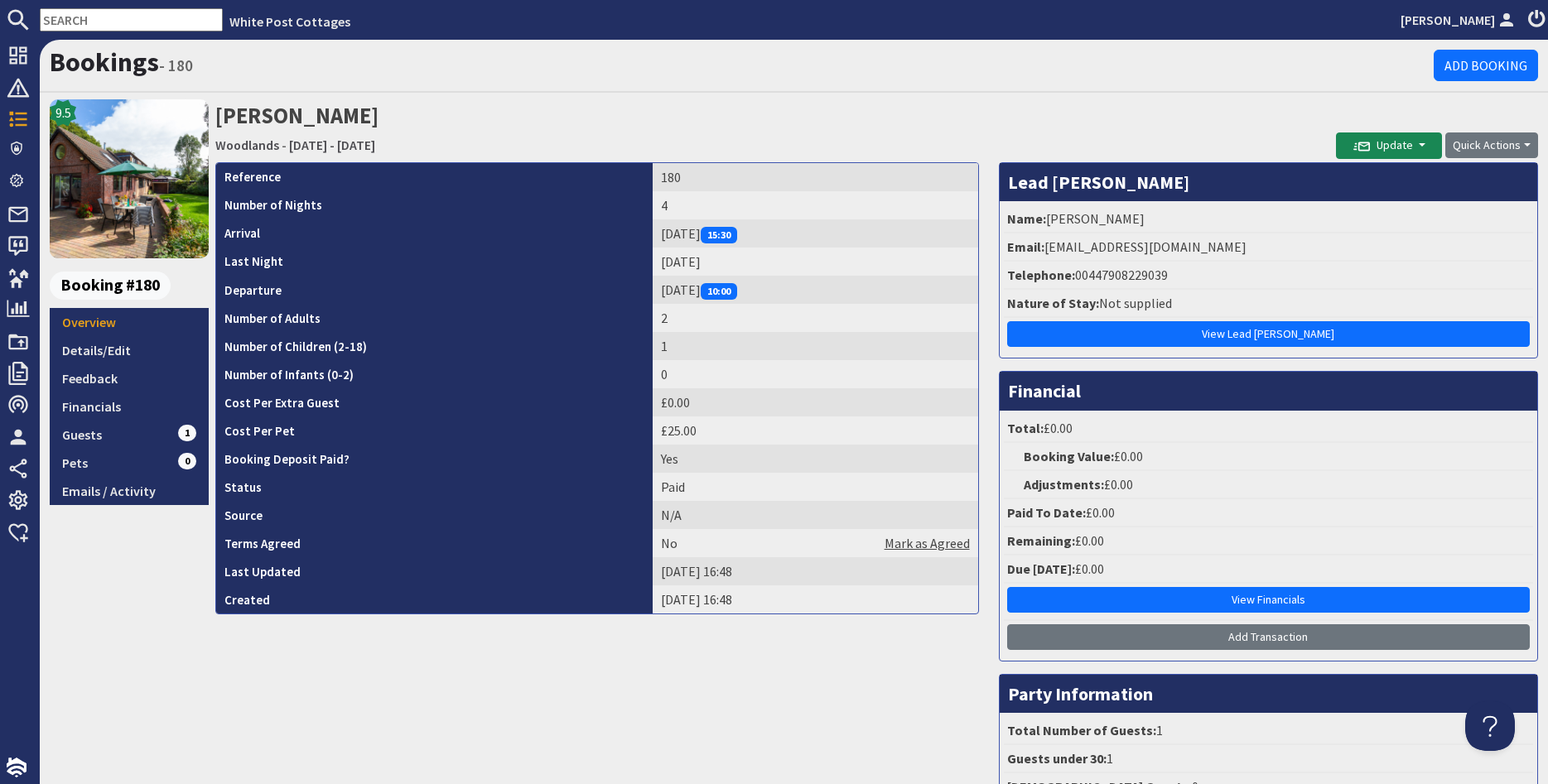
click at [927, 543] on link "Mark as Agreed" at bounding box center [927, 543] width 85 height 20
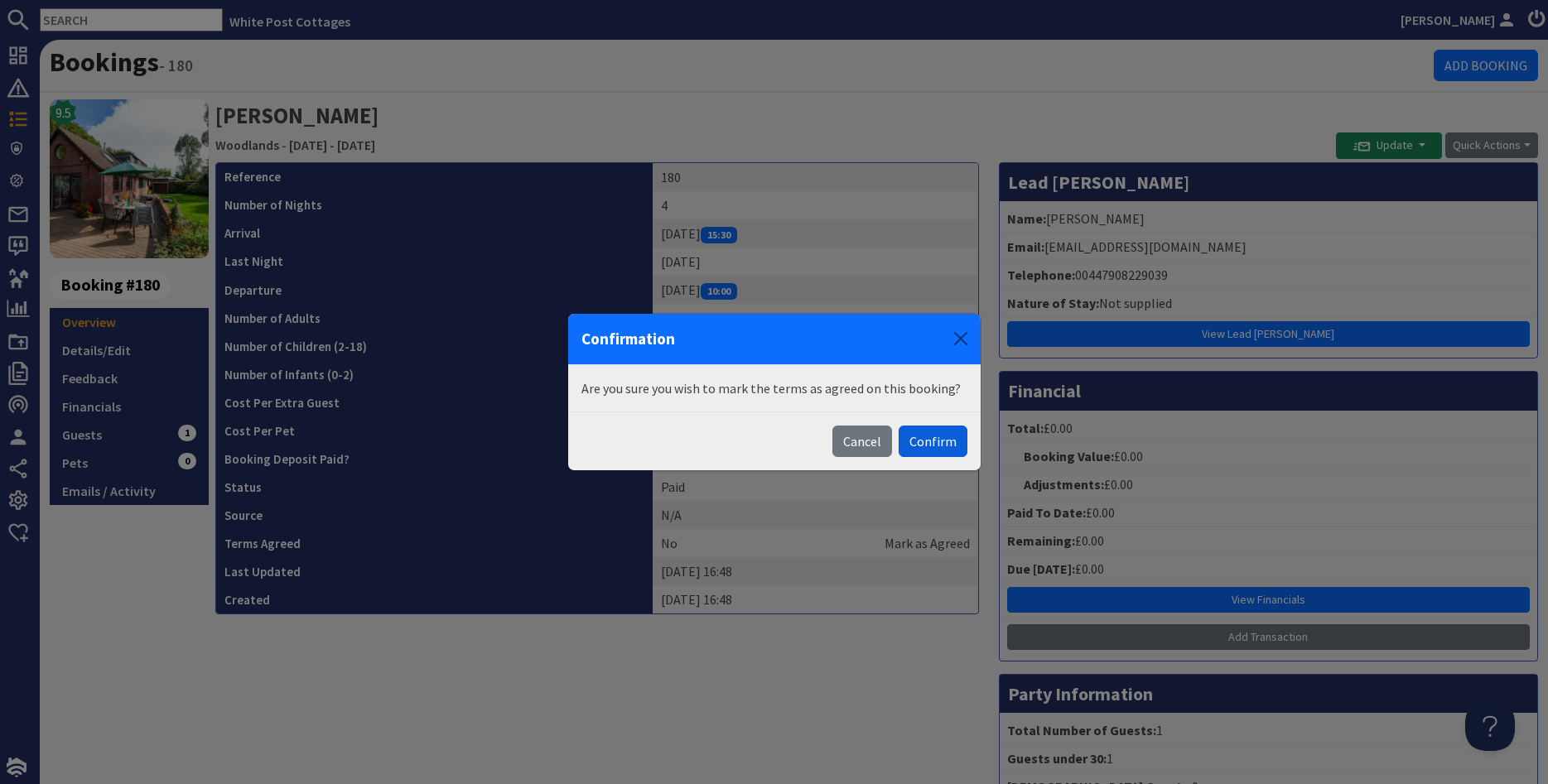
click at [934, 441] on button "Confirm" at bounding box center [933, 441] width 69 height 32
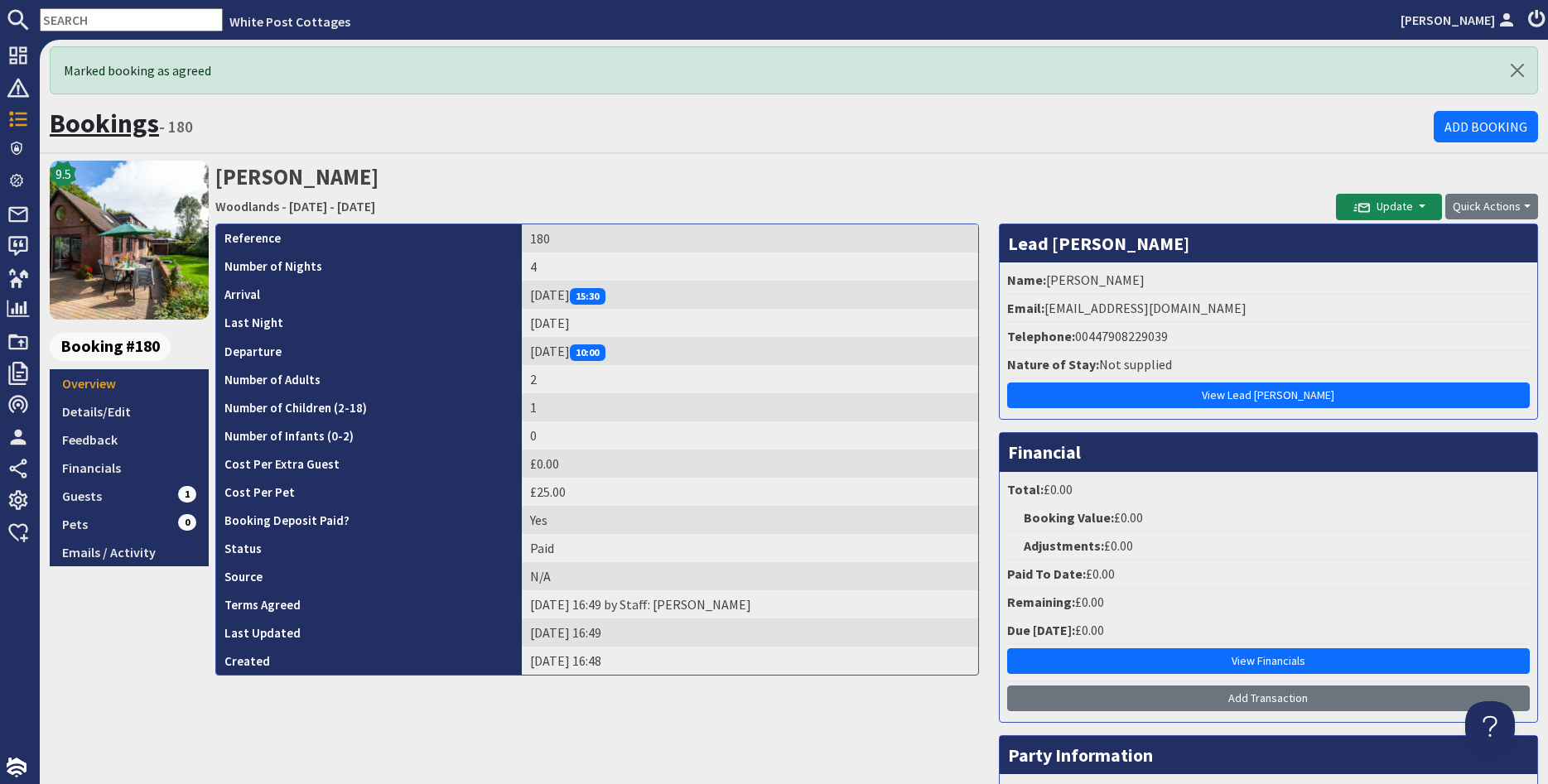
click at [111, 122] on link "Bookings" at bounding box center [104, 123] width 109 height 33
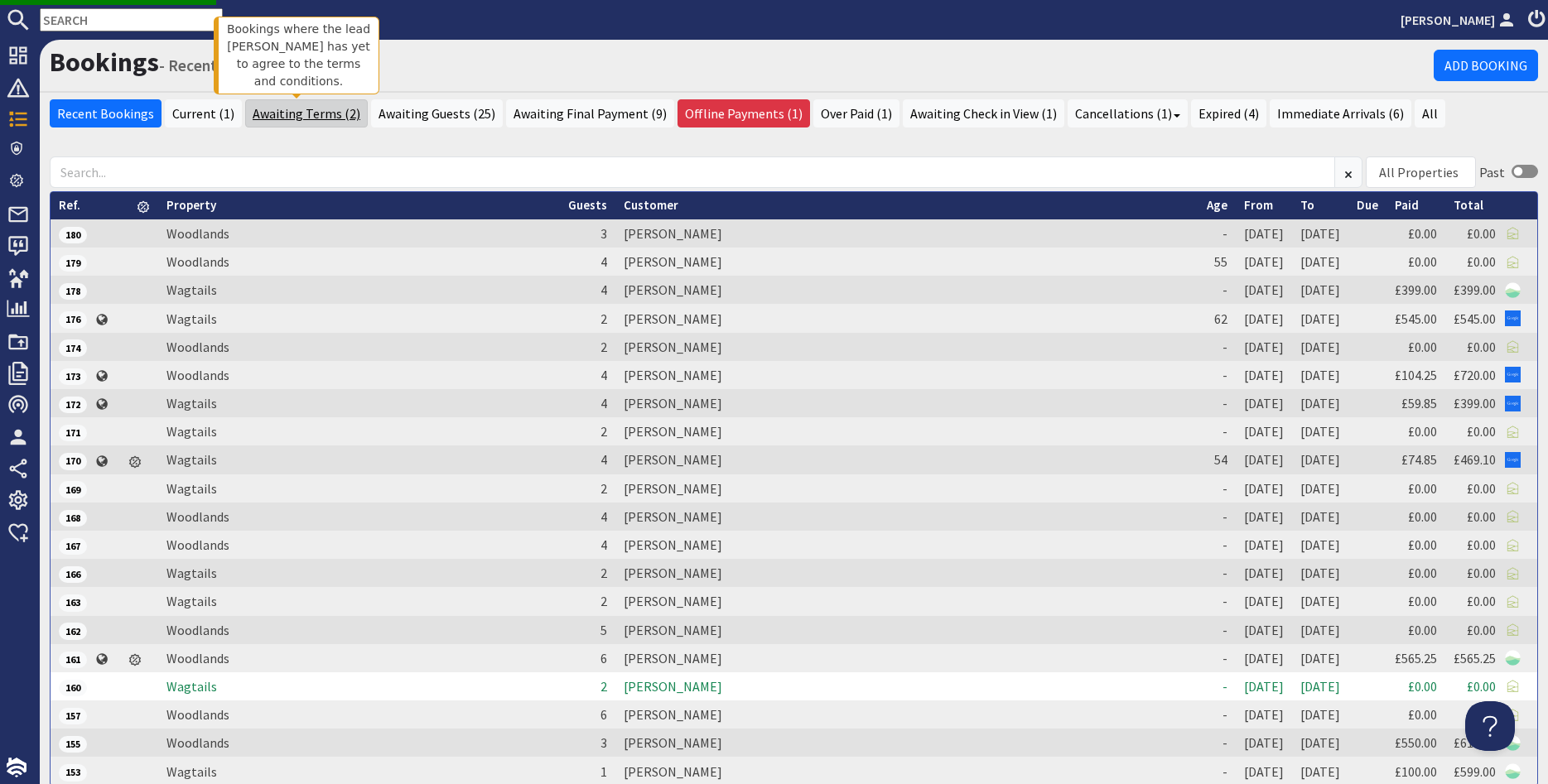
click at [278, 108] on link "Awaiting Terms (2)" at bounding box center [307, 113] width 123 height 28
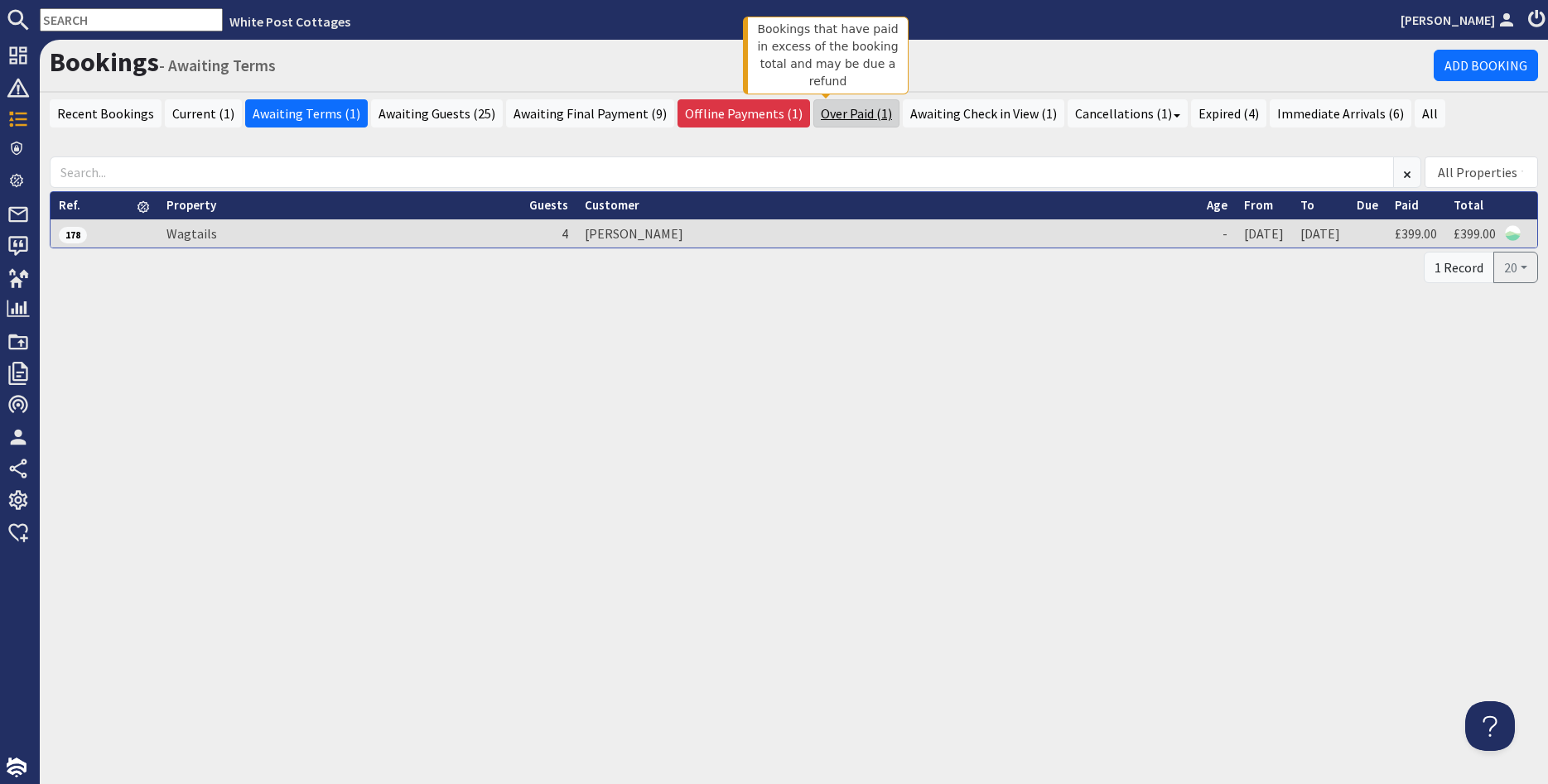
click at [823, 118] on link "Over Paid (1)" at bounding box center [856, 113] width 86 height 28
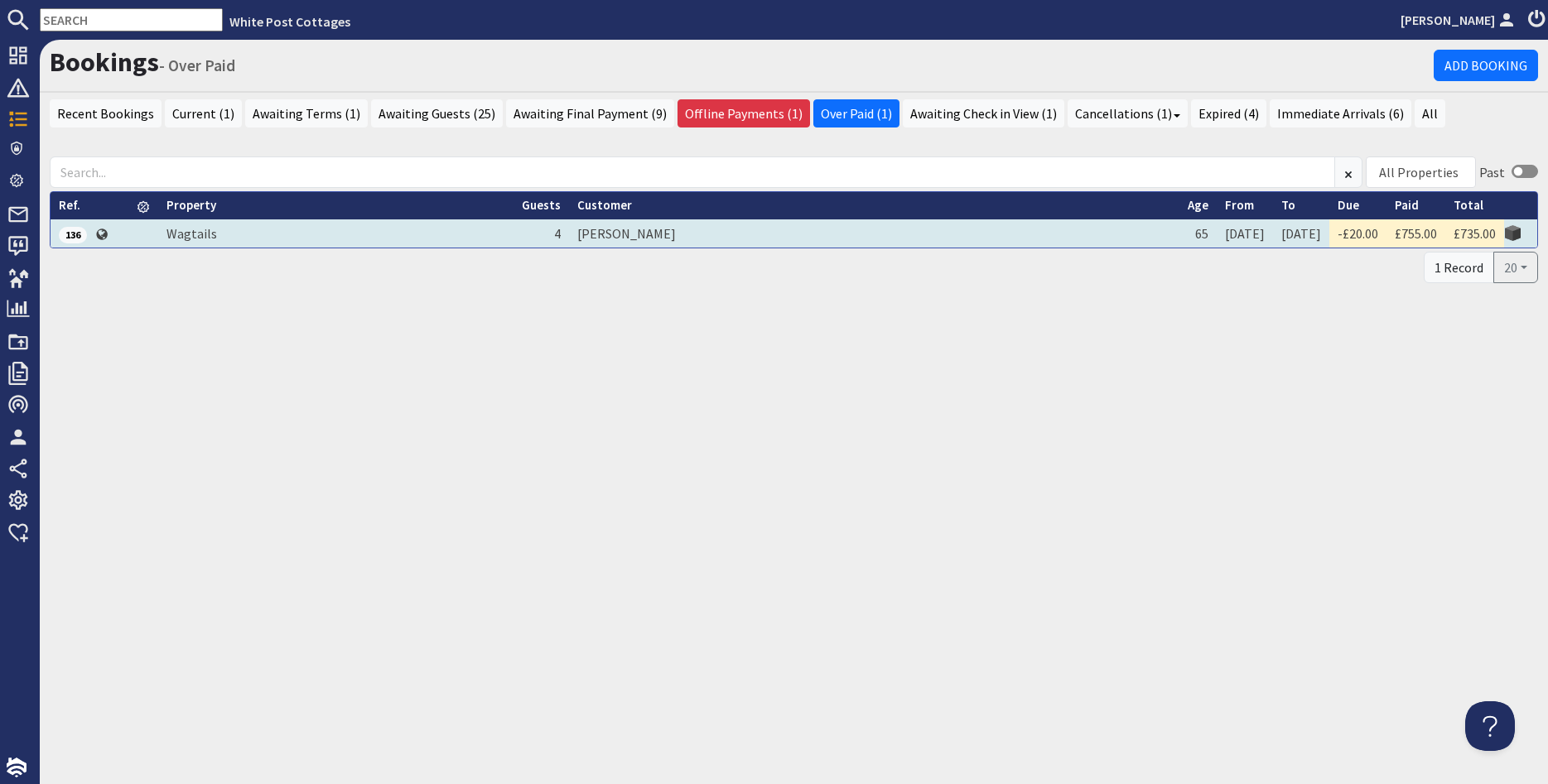
click at [646, 230] on td "David Wiggins" at bounding box center [875, 233] width 610 height 28
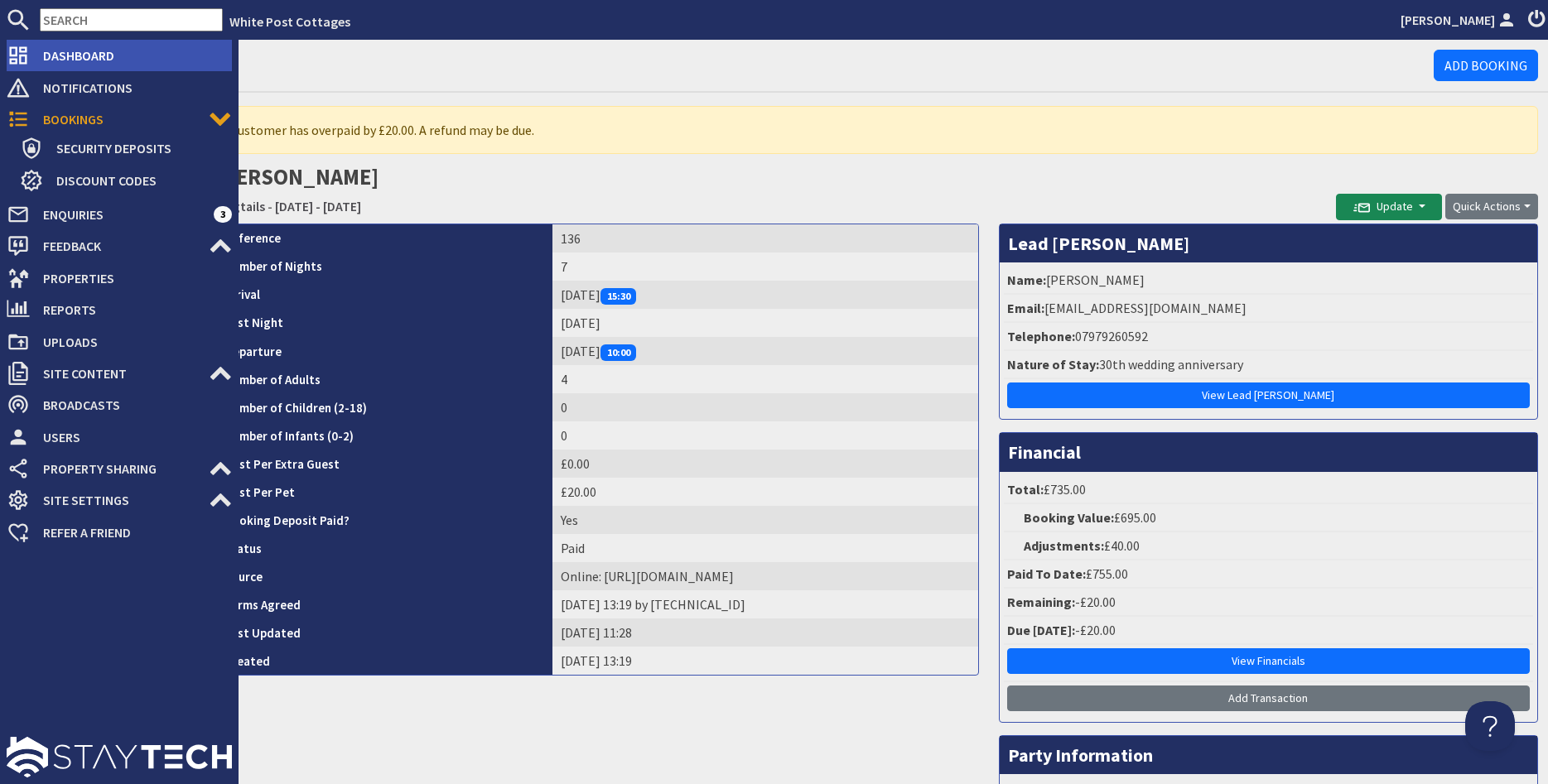
click at [14, 55] on use at bounding box center [19, 55] width 17 height 17
